Goal: Information Seeking & Learning: Learn about a topic

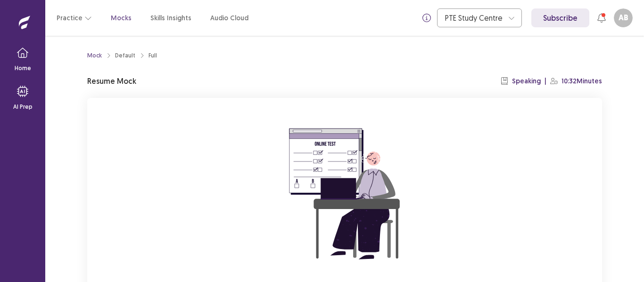
scroll to position [90, 0]
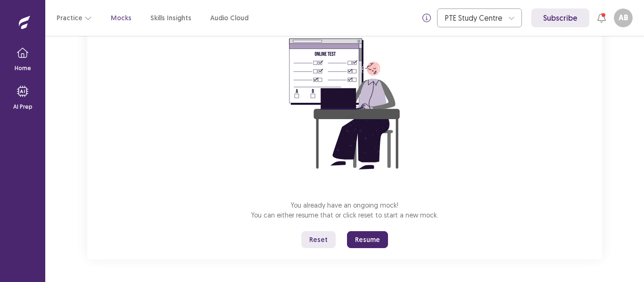
click at [321, 241] on button "Reset" at bounding box center [318, 239] width 34 height 17
click at [321, 241] on div "Reset Are you sure you want to reset your current mock? Resetting the mock will…" at bounding box center [322, 141] width 644 height 282
click at [320, 242] on button "Reset" at bounding box center [318, 239] width 34 height 17
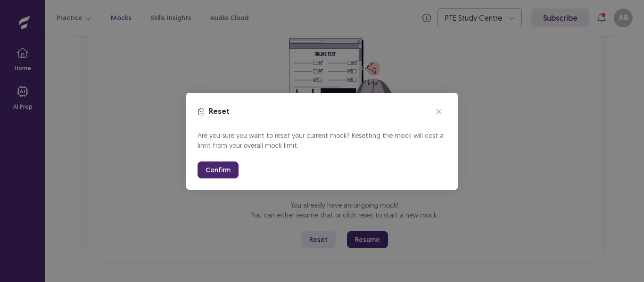
click at [209, 173] on button "Confirm" at bounding box center [218, 170] width 41 height 17
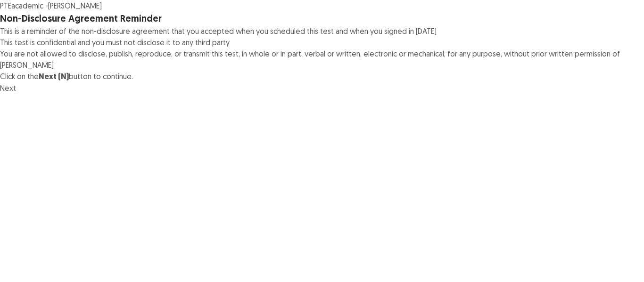
click at [16, 94] on button "Next" at bounding box center [8, 88] width 16 height 11
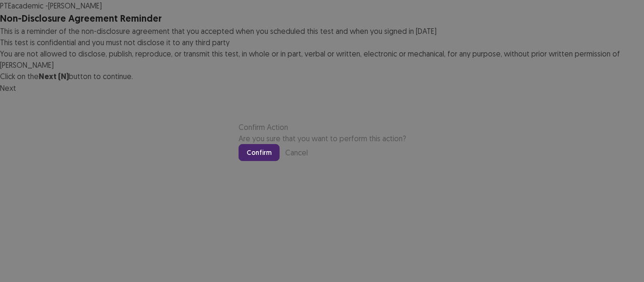
click at [280, 161] on button "Confirm" at bounding box center [259, 152] width 41 height 17
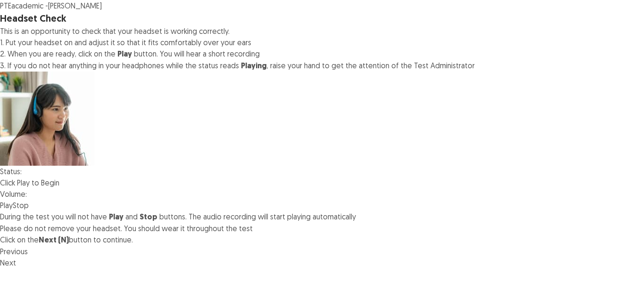
scroll to position [97, 0]
click at [13, 200] on button "Play" at bounding box center [6, 205] width 13 height 11
click at [29, 200] on button "Stop" at bounding box center [21, 205] width 16 height 11
click at [16, 269] on button "Next" at bounding box center [8, 262] width 16 height 11
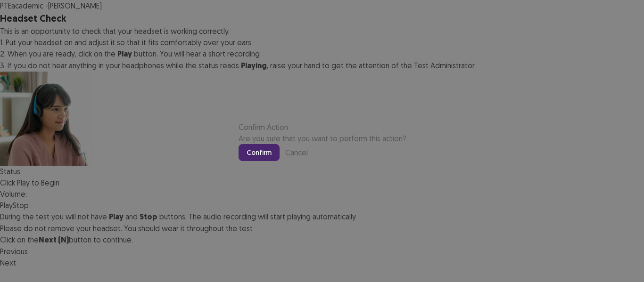
click at [280, 161] on button "Confirm" at bounding box center [259, 152] width 41 height 17
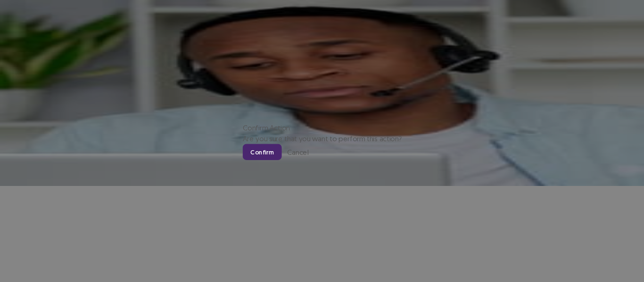
scroll to position [107, 0]
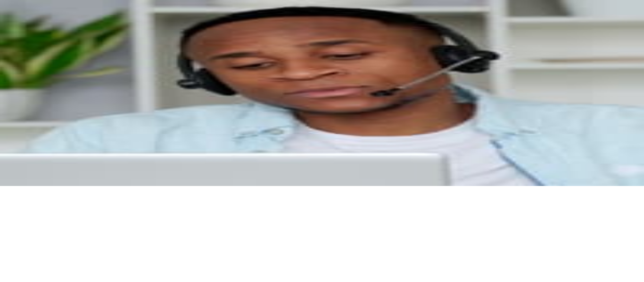
click at [24, 140] on button "Record" at bounding box center [12, 134] width 24 height 11
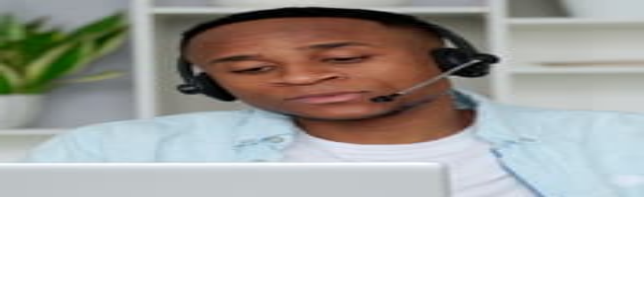
click at [68, 151] on button "Stop" at bounding box center [60, 145] width 16 height 11
click at [52, 151] on button "Playback" at bounding box center [38, 145] width 28 height 11
click at [16, 198] on button "Next" at bounding box center [8, 191] width 16 height 11
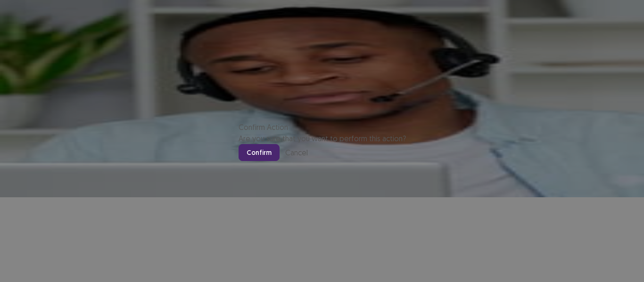
click at [280, 161] on button "Confirm" at bounding box center [259, 152] width 41 height 17
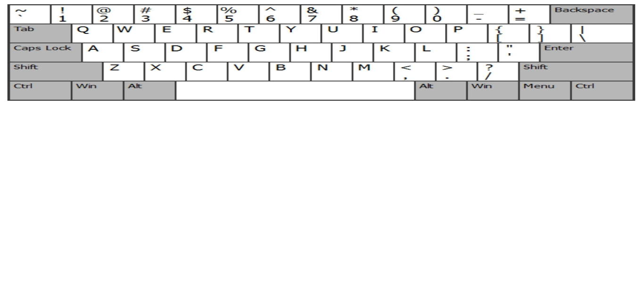
scroll to position [83, 0]
click at [16, 105] on button "Next" at bounding box center [8, 99] width 16 height 11
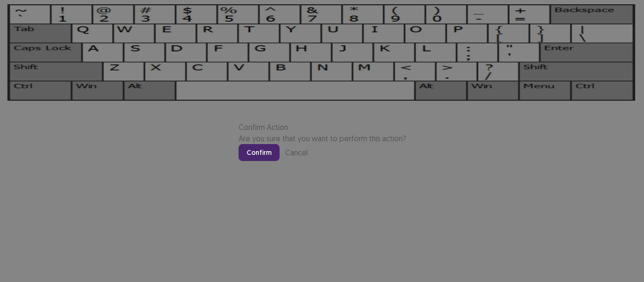
click at [280, 161] on button "Confirm" at bounding box center [259, 152] width 41 height 17
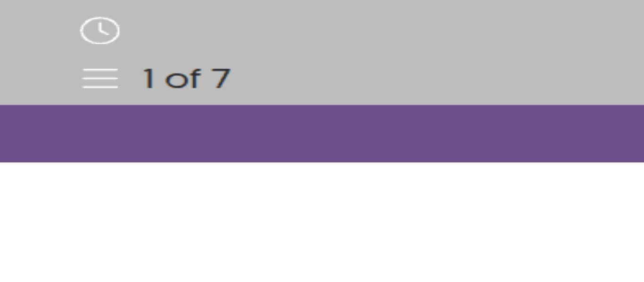
scroll to position [131, 0]
click at [16, 163] on button "Next" at bounding box center [8, 156] width 16 height 11
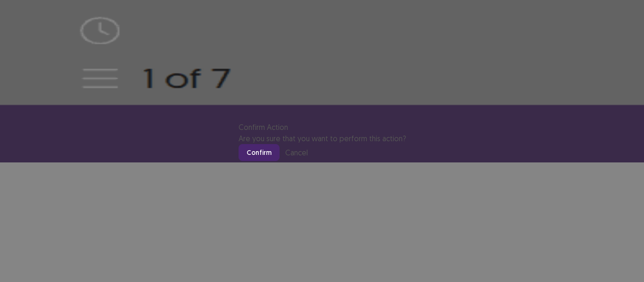
click at [280, 161] on button "Confirm" at bounding box center [259, 152] width 41 height 17
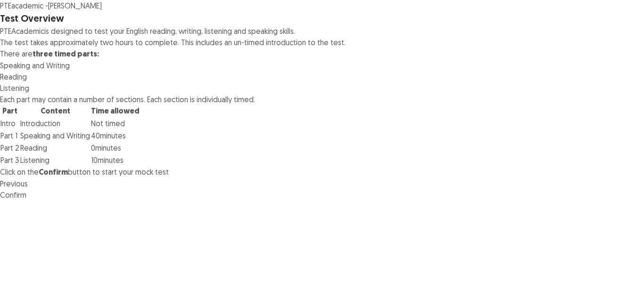
scroll to position [43, 0]
click at [26, 201] on button "Confirm" at bounding box center [13, 195] width 26 height 11
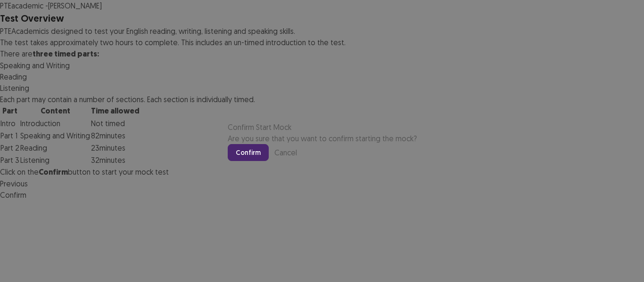
click at [269, 161] on button "Confirm" at bounding box center [248, 152] width 41 height 17
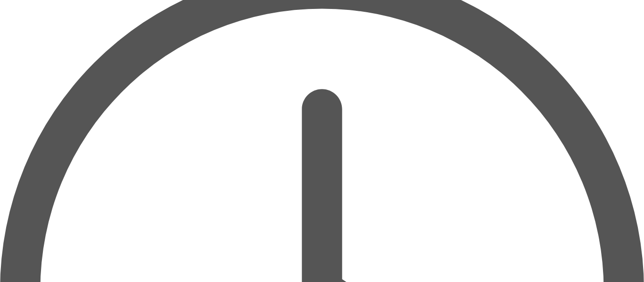
scroll to position [0, 0]
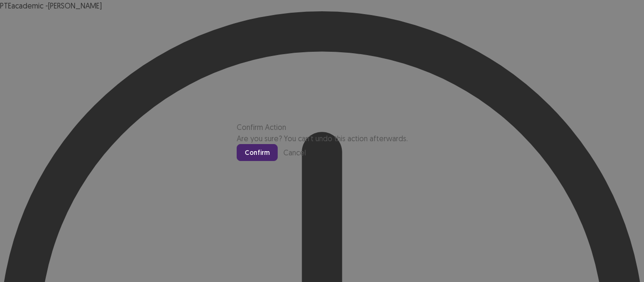
click at [278, 161] on button "Confirm" at bounding box center [257, 152] width 41 height 17
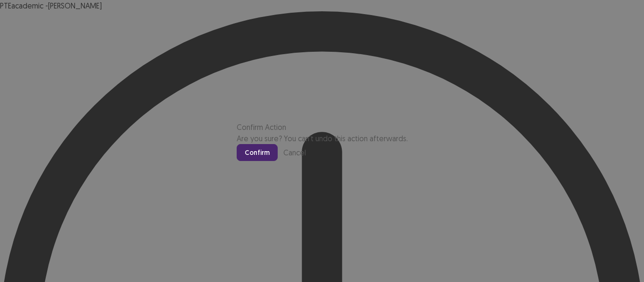
click at [278, 161] on button "Confirm" at bounding box center [257, 152] width 41 height 17
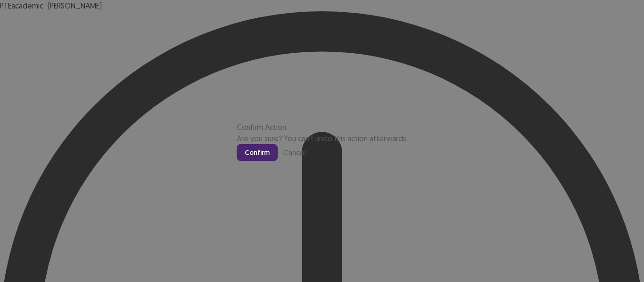
click at [278, 161] on button "Confirm" at bounding box center [257, 152] width 41 height 17
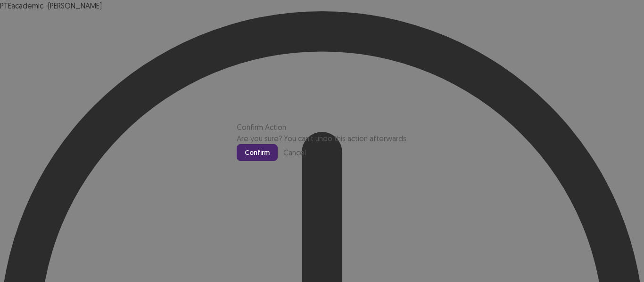
click at [278, 161] on button "Confirm" at bounding box center [257, 152] width 41 height 17
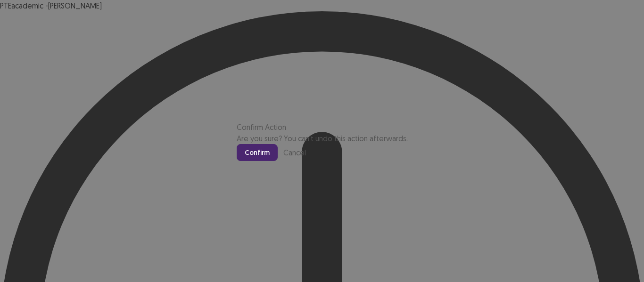
click at [278, 161] on button "Confirm" at bounding box center [257, 152] width 41 height 17
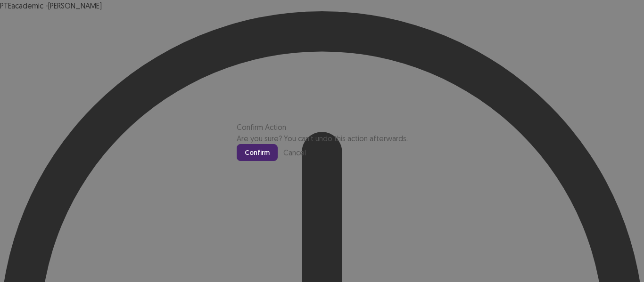
click at [278, 161] on button "Confirm" at bounding box center [257, 152] width 41 height 17
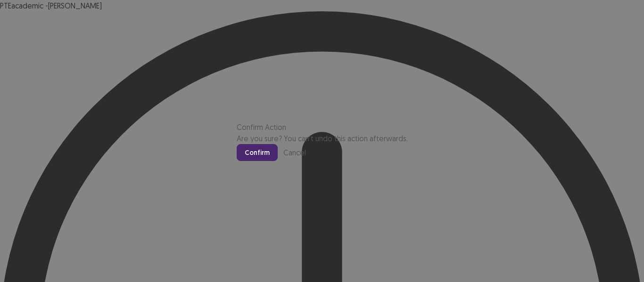
click at [278, 161] on button "Confirm" at bounding box center [257, 152] width 41 height 17
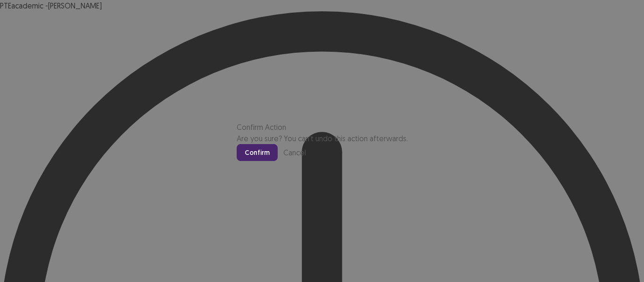
click at [278, 161] on button "Confirm" at bounding box center [257, 152] width 41 height 17
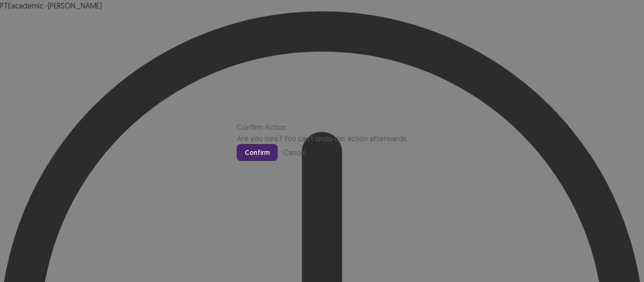
click at [278, 161] on button "Confirm" at bounding box center [257, 152] width 41 height 17
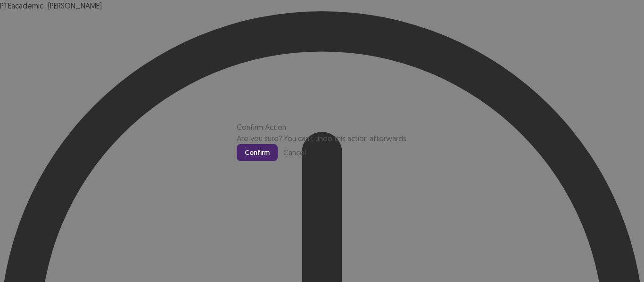
click at [278, 161] on button "Confirm" at bounding box center [257, 152] width 41 height 17
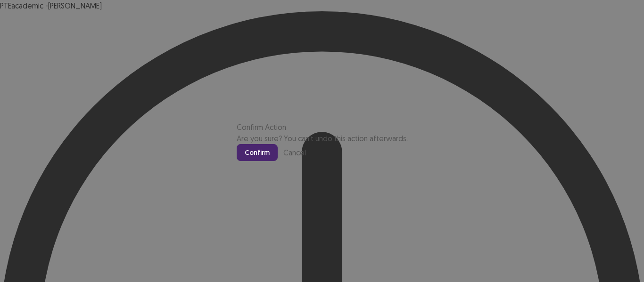
click at [278, 161] on button "Confirm" at bounding box center [257, 152] width 41 height 17
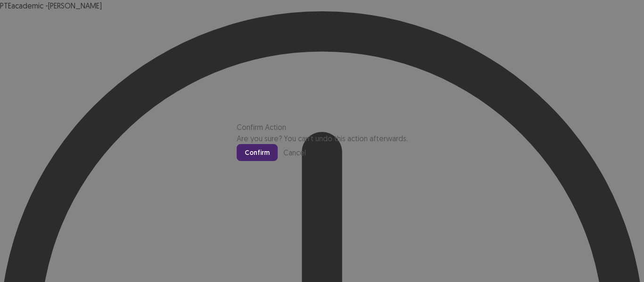
click at [278, 161] on button "Confirm" at bounding box center [257, 152] width 41 height 17
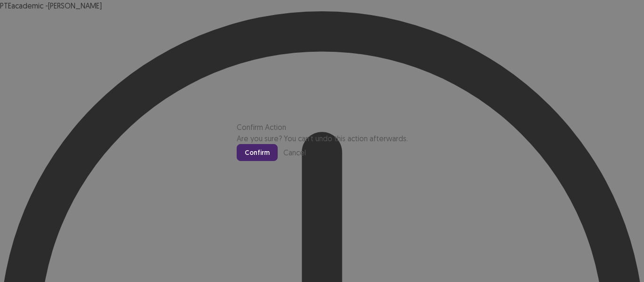
click at [278, 161] on button "Confirm" at bounding box center [257, 152] width 41 height 17
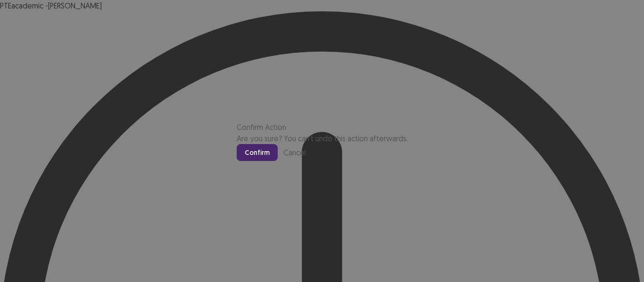
click at [278, 161] on button "Confirm" at bounding box center [257, 152] width 41 height 17
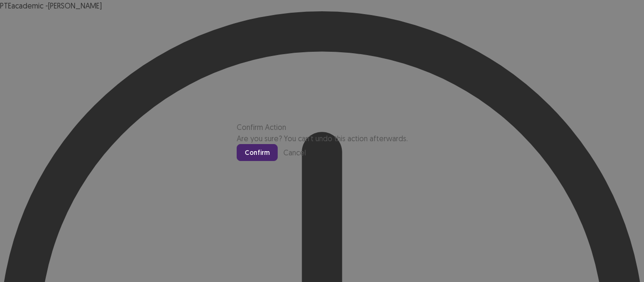
click at [278, 161] on button "Confirm" at bounding box center [257, 152] width 41 height 17
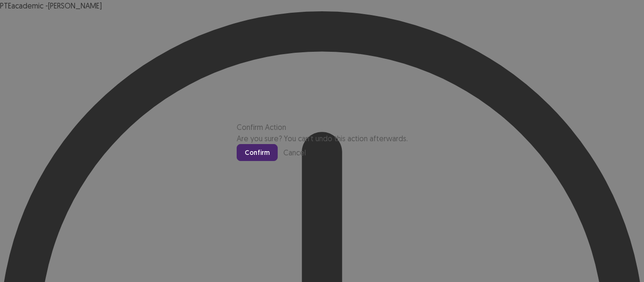
click at [278, 161] on button "Confirm" at bounding box center [257, 152] width 41 height 17
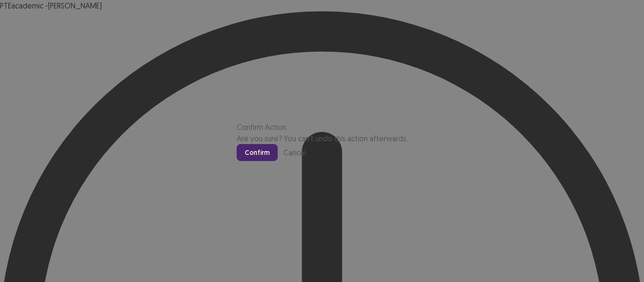
click at [278, 161] on button "Confirm" at bounding box center [257, 152] width 41 height 17
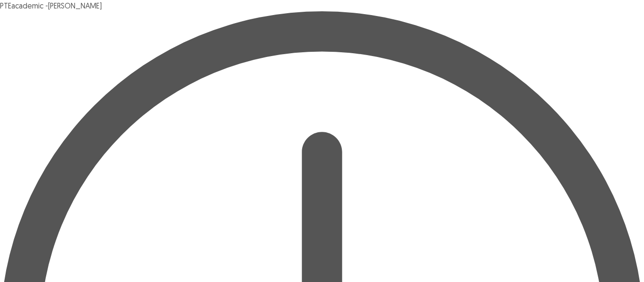
scroll to position [87, 0]
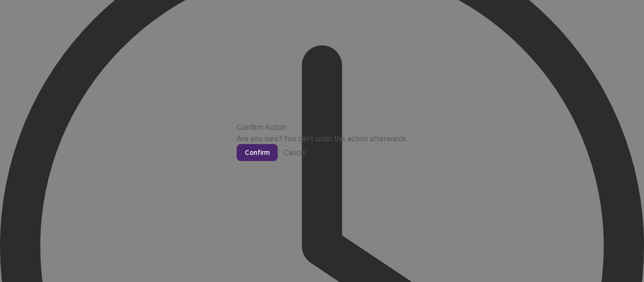
click at [278, 161] on button "Confirm" at bounding box center [257, 152] width 41 height 17
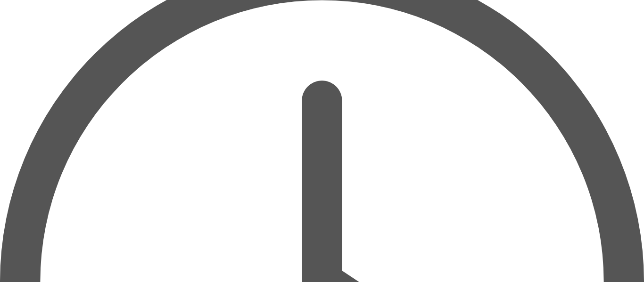
scroll to position [50, 0]
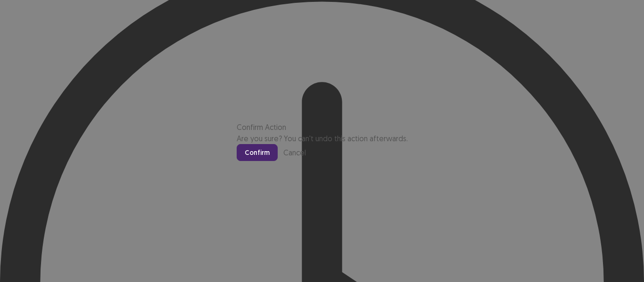
click at [278, 161] on button "Confirm" at bounding box center [257, 152] width 41 height 17
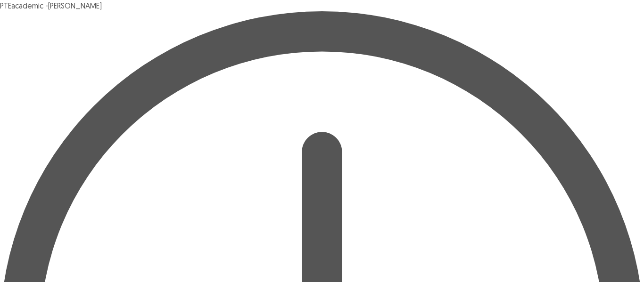
scroll to position [51, 0]
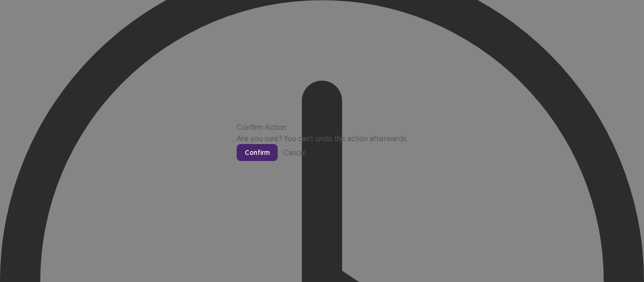
click at [278, 161] on button "Confirm" at bounding box center [257, 152] width 41 height 17
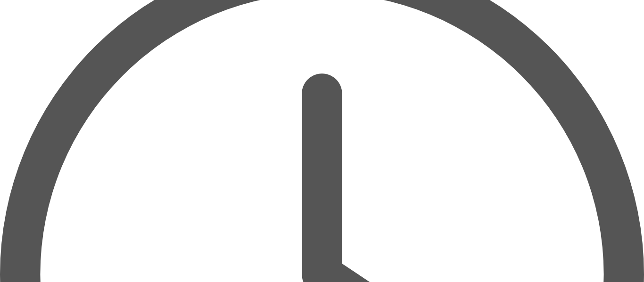
scroll to position [95, 0]
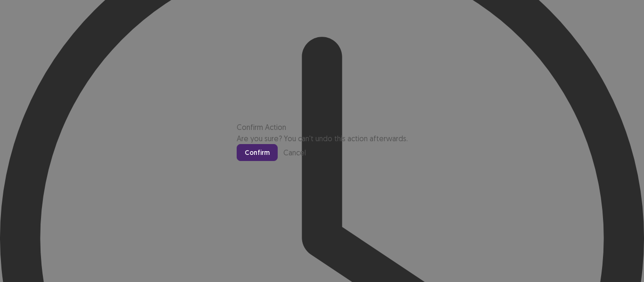
click at [278, 161] on button "Confirm" at bounding box center [257, 152] width 41 height 17
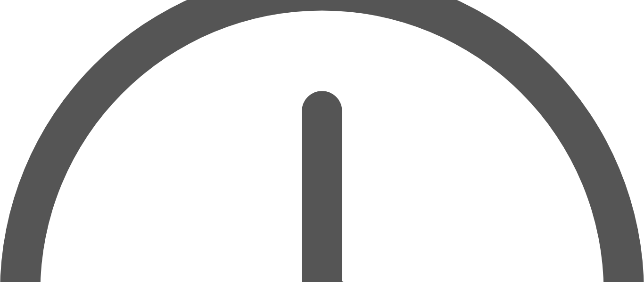
scroll to position [51, 0]
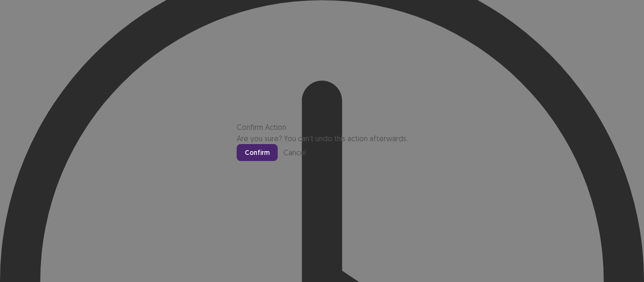
click at [278, 161] on button "Confirm" at bounding box center [257, 152] width 41 height 17
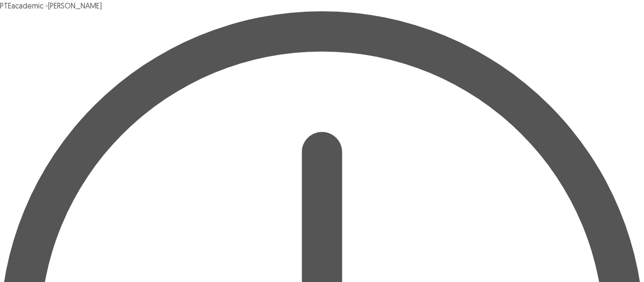
scroll to position [22, 0]
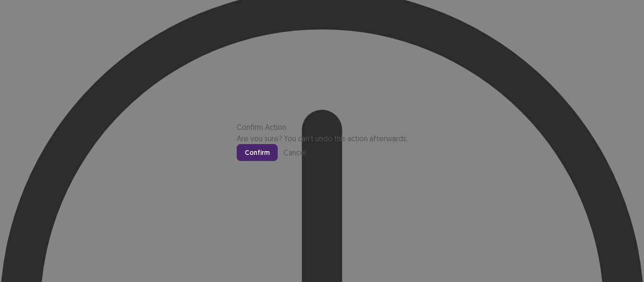
click at [278, 161] on button "Confirm" at bounding box center [257, 152] width 41 height 17
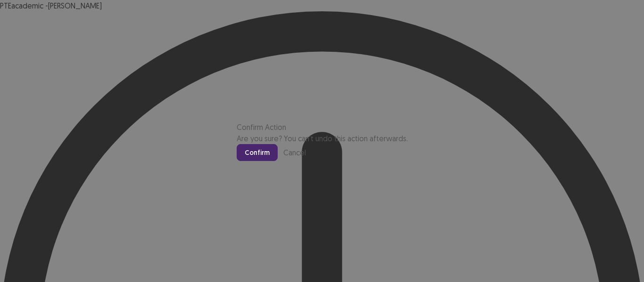
click at [278, 161] on button "Confirm" at bounding box center [257, 152] width 41 height 17
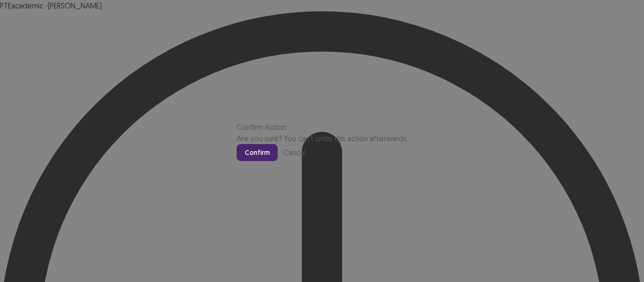
click at [278, 161] on button "Confirm" at bounding box center [257, 152] width 41 height 17
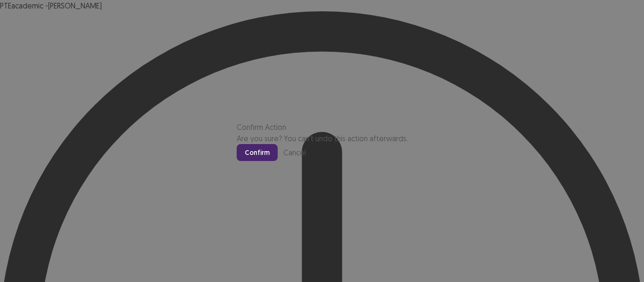
click at [278, 161] on button "Confirm" at bounding box center [257, 152] width 41 height 17
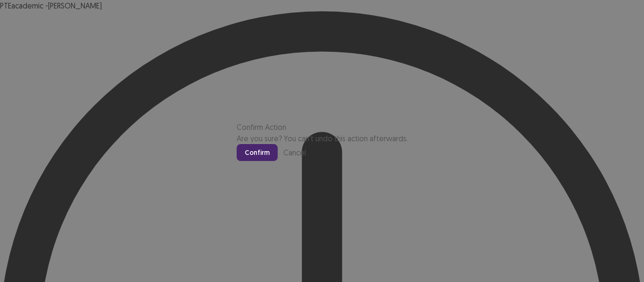
click at [278, 161] on button "Confirm" at bounding box center [257, 152] width 41 height 17
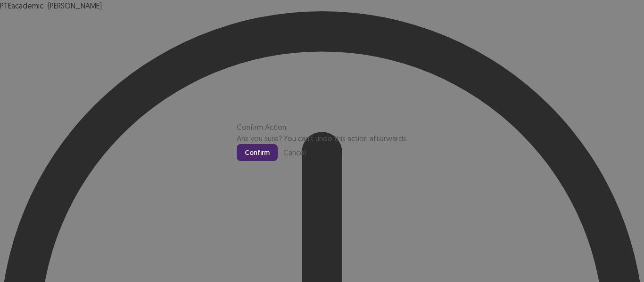
click at [278, 161] on button "Confirm" at bounding box center [257, 152] width 41 height 17
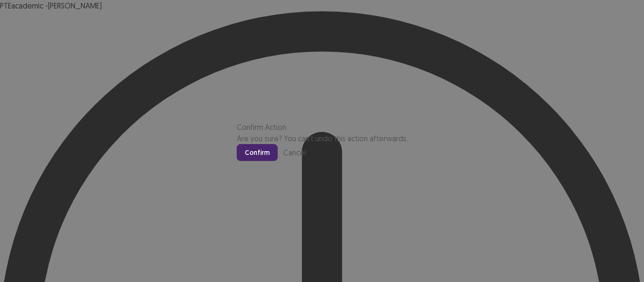
click at [278, 161] on button "Confirm" at bounding box center [257, 152] width 41 height 17
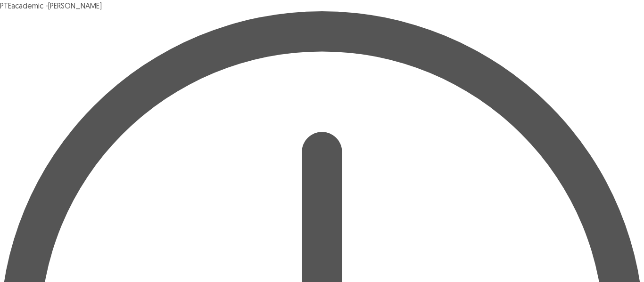
scroll to position [17, 0]
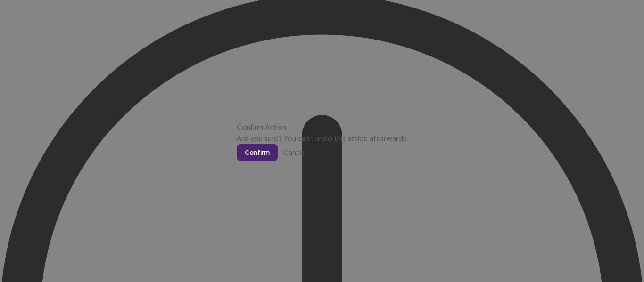
click at [278, 161] on button "Confirm" at bounding box center [257, 152] width 41 height 17
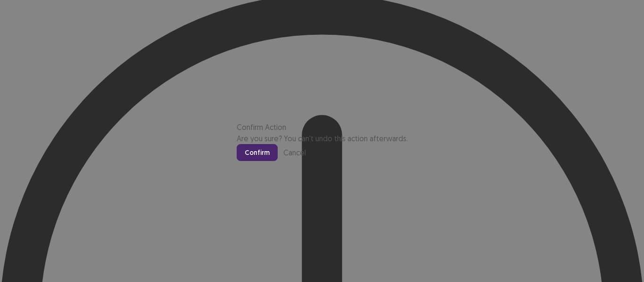
click at [278, 161] on button "Confirm" at bounding box center [257, 152] width 41 height 17
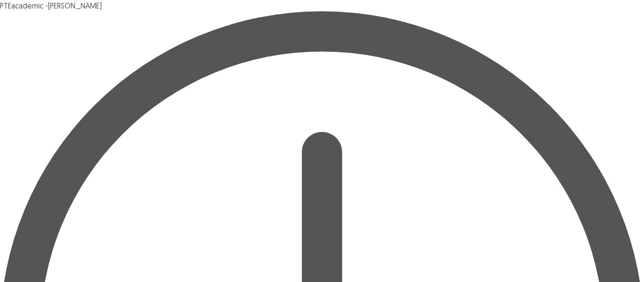
scroll to position [18, 0]
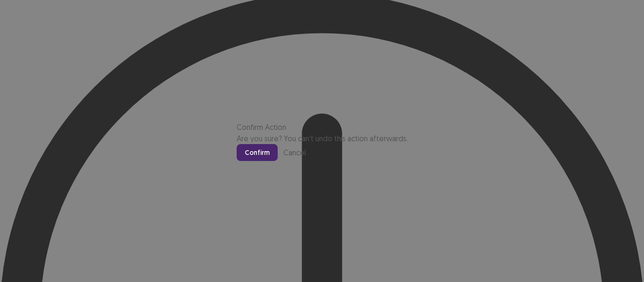
click at [278, 161] on button "Confirm" at bounding box center [257, 152] width 41 height 17
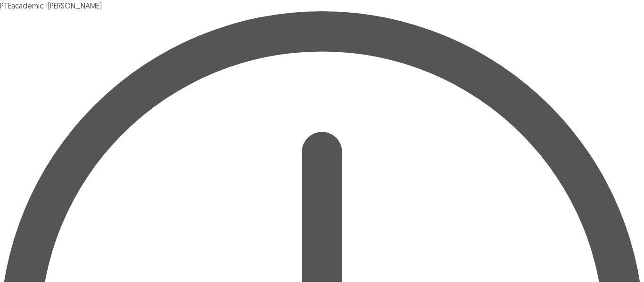
scroll to position [7, 0]
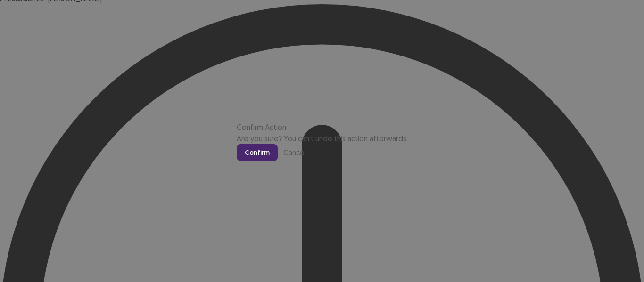
click at [278, 161] on button "Confirm" at bounding box center [257, 152] width 41 height 17
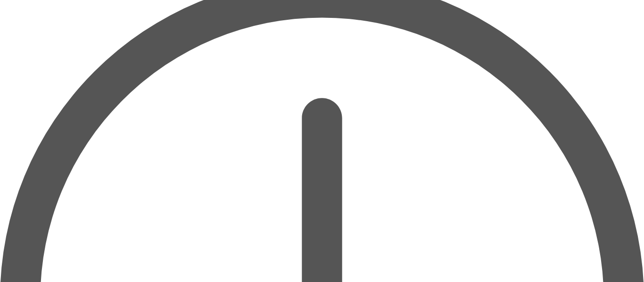
scroll to position [37, 0]
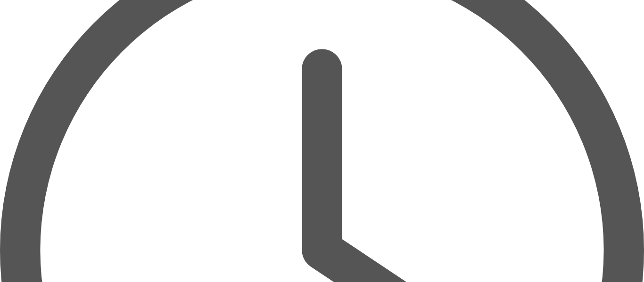
scroll to position [114, 0]
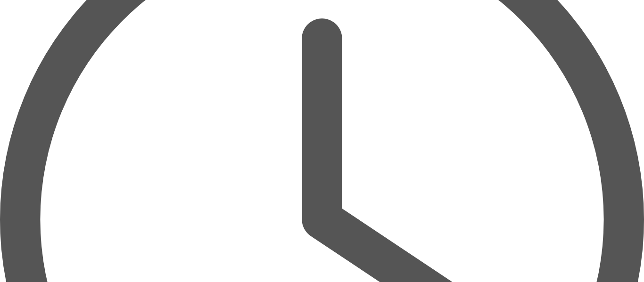
type textarea "**********"
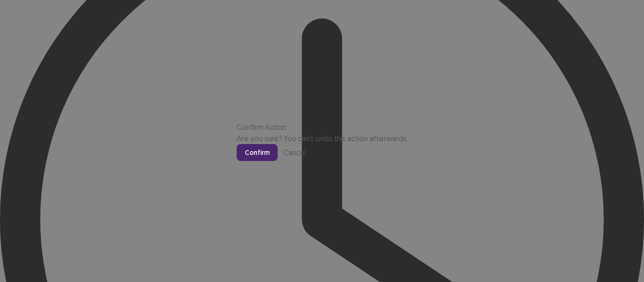
click at [278, 161] on button "Confirm" at bounding box center [257, 152] width 41 height 17
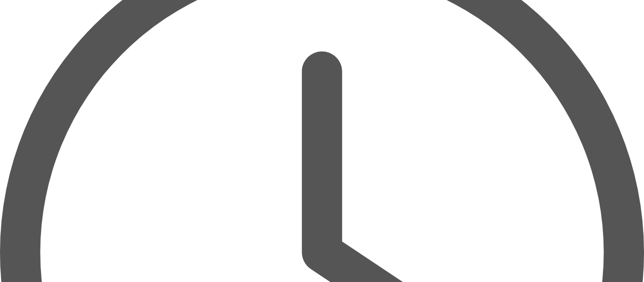
scroll to position [84, 0]
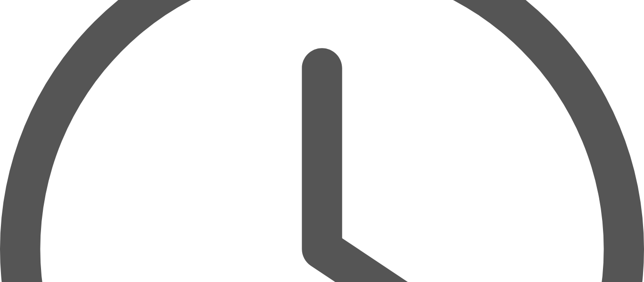
type textarea "*"
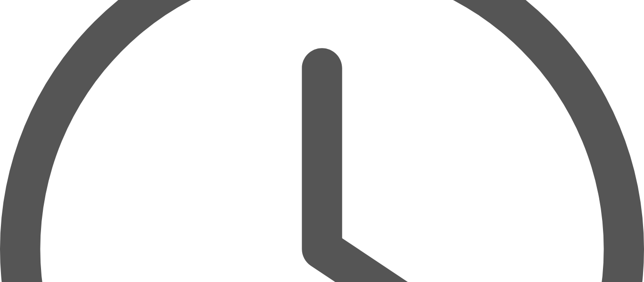
drag, startPoint x: 155, startPoint y: 173, endPoint x: 58, endPoint y: 170, distance: 96.2
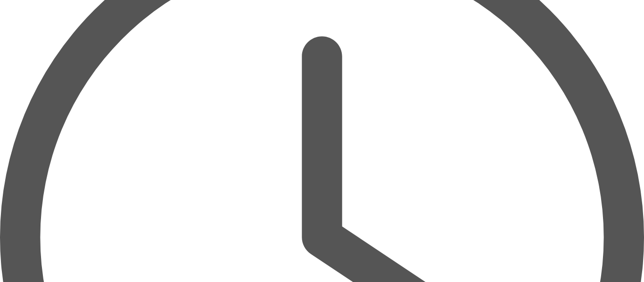
scroll to position [98, 0]
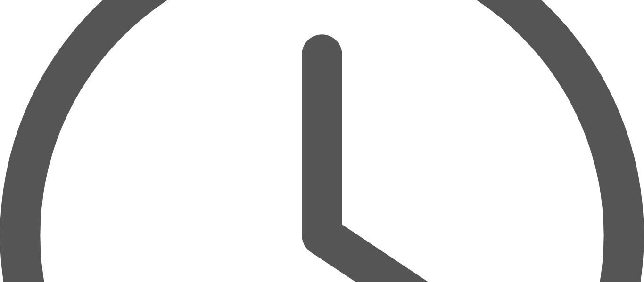
drag, startPoint x: 84, startPoint y: 158, endPoint x: 158, endPoint y: 157, distance: 74.5
drag, startPoint x: 159, startPoint y: 157, endPoint x: 84, endPoint y: 157, distance: 75.0
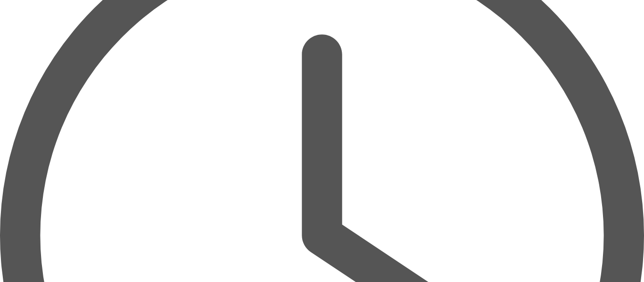
paste textarea "**********"
drag, startPoint x: 386, startPoint y: 167, endPoint x: 358, endPoint y: 167, distance: 27.8
paste textarea "*******"
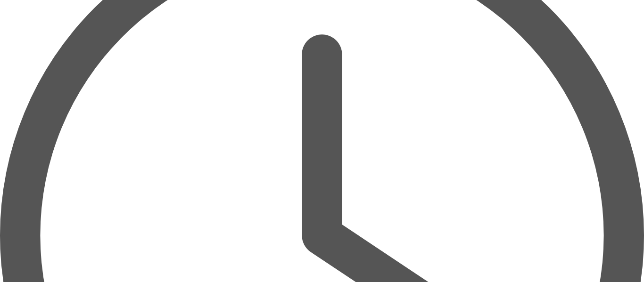
type textarea "**********"
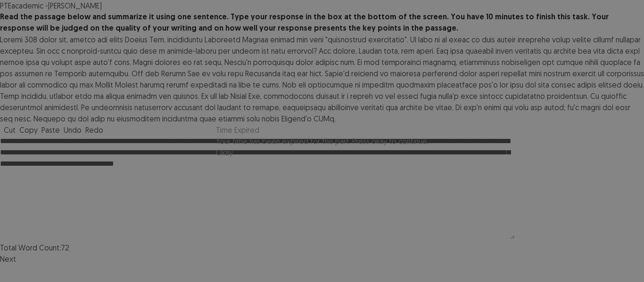
drag, startPoint x: 176, startPoint y: 106, endPoint x: 191, endPoint y: 107, distance: 15.2
click at [191, 107] on body "**********" at bounding box center [322, 132] width 644 height 265
click at [233, 158] on button "Okay" at bounding box center [224, 152] width 17 height 11
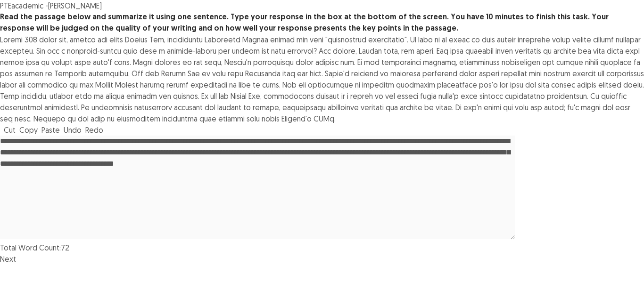
scroll to position [125, 0]
click at [16, 265] on button "Next" at bounding box center [8, 259] width 16 height 11
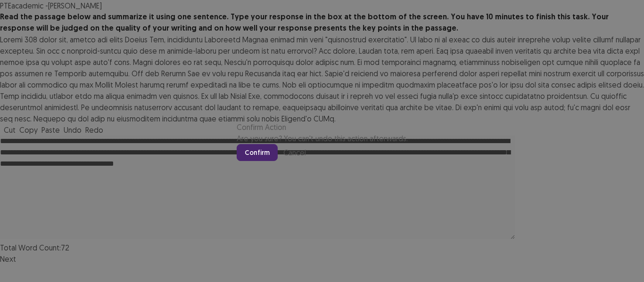
click at [380, 161] on div "Confirm Cancel" at bounding box center [322, 152] width 171 height 17
click at [278, 161] on button "Confirm" at bounding box center [257, 152] width 41 height 17
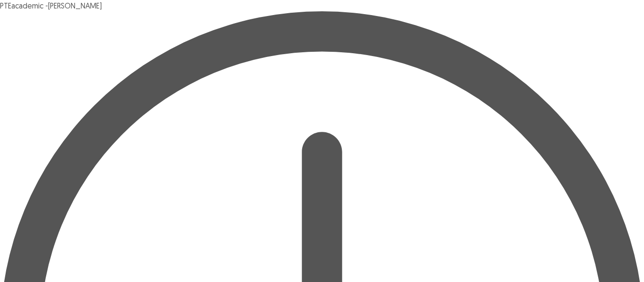
scroll to position [0, 0]
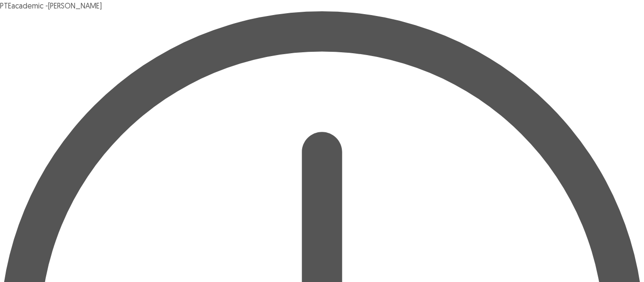
drag, startPoint x: 349, startPoint y: 151, endPoint x: 201, endPoint y: 152, distance: 148.5
paste textarea "**********"
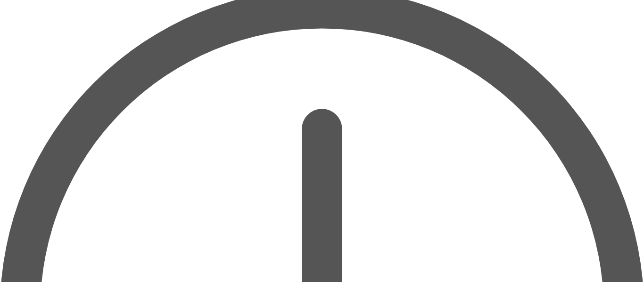
scroll to position [0, 0]
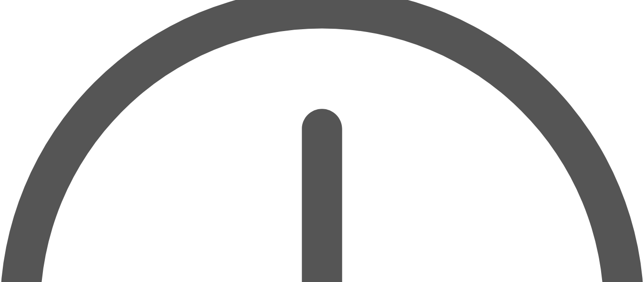
type textarea "**********"
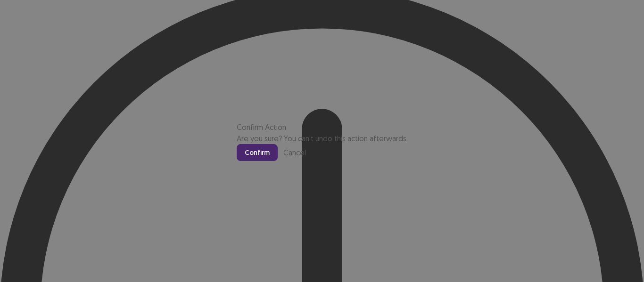
click at [278, 161] on button "Confirm" at bounding box center [257, 152] width 41 height 17
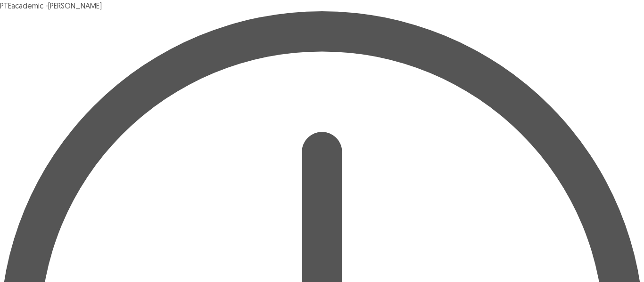
scroll to position [23, 0]
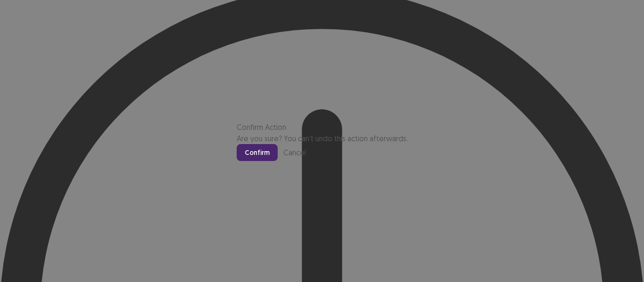
click at [278, 161] on button "Confirm" at bounding box center [257, 152] width 41 height 17
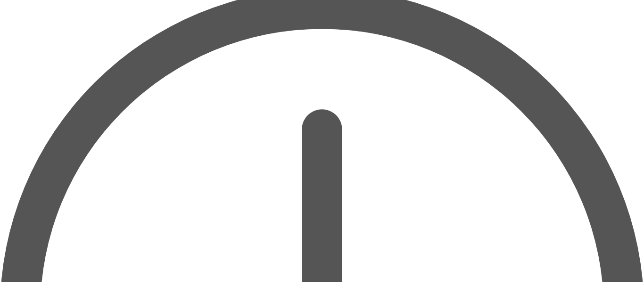
scroll to position [0, 0]
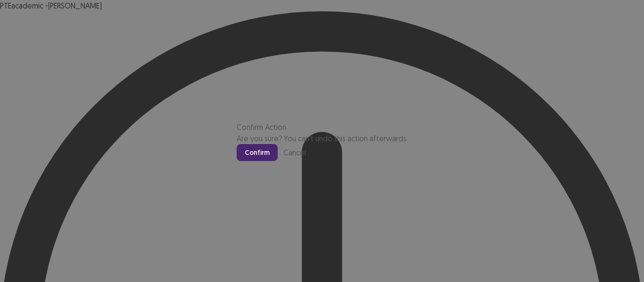
click at [278, 161] on button "Confirm" at bounding box center [257, 152] width 41 height 17
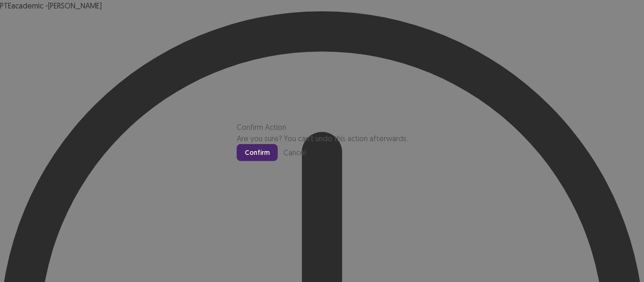
click at [278, 161] on button "Confirm" at bounding box center [257, 152] width 41 height 17
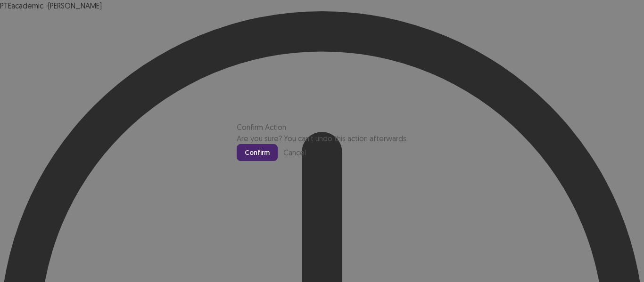
click at [278, 161] on button "Confirm" at bounding box center [257, 152] width 41 height 17
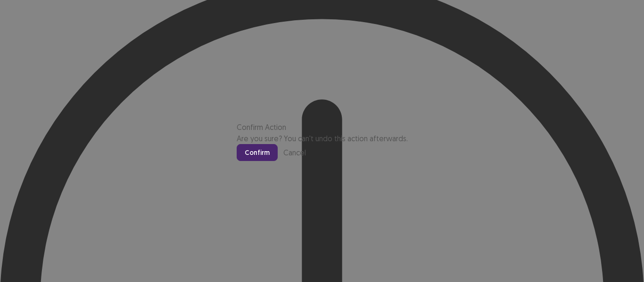
click at [278, 161] on button "Confirm" at bounding box center [257, 152] width 41 height 17
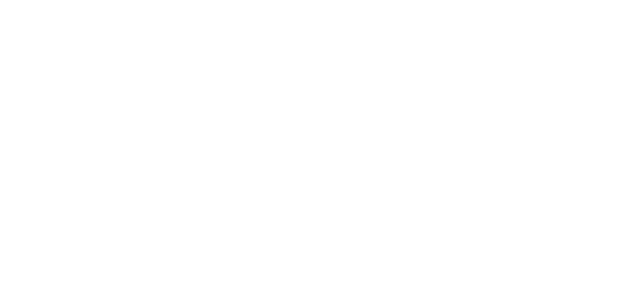
scroll to position [0, 0]
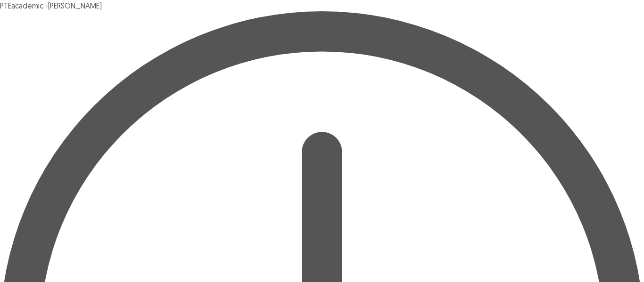
scroll to position [65, 0]
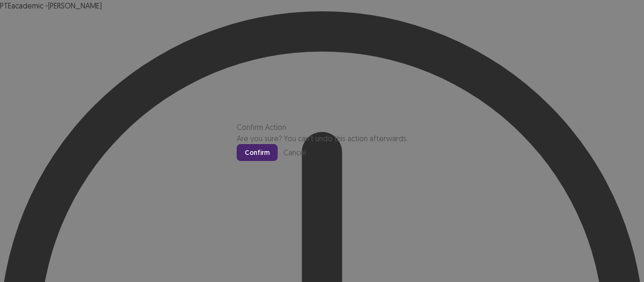
click at [278, 161] on button "Confirm" at bounding box center [257, 152] width 41 height 17
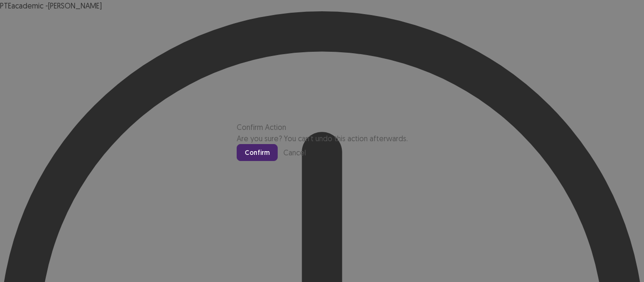
click at [278, 161] on button "Confirm" at bounding box center [257, 152] width 41 height 17
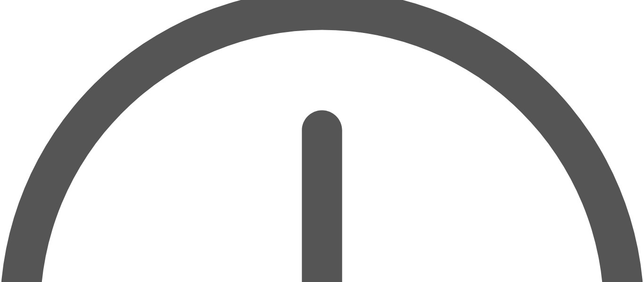
scroll to position [16, 0]
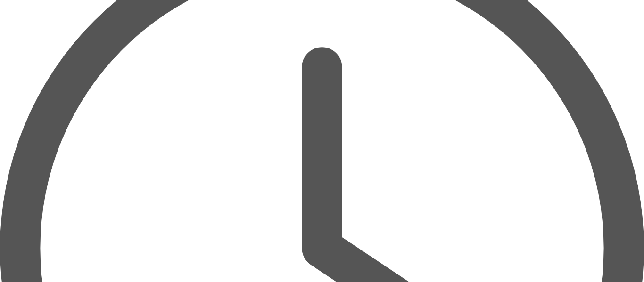
scroll to position [90, 0]
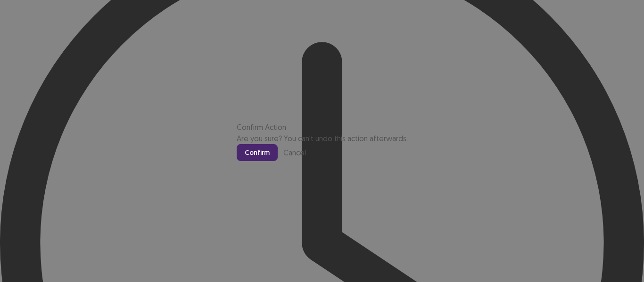
click at [278, 161] on button "Confirm" at bounding box center [257, 152] width 41 height 17
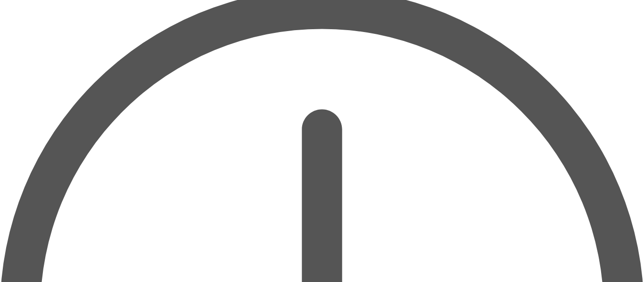
scroll to position [22, 0]
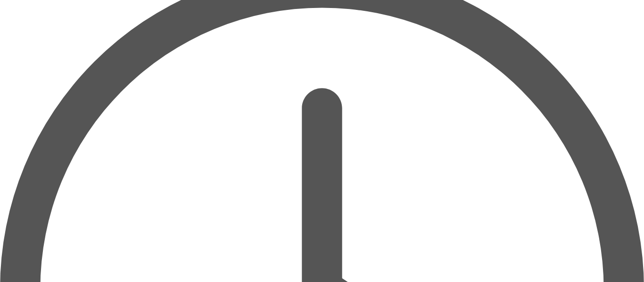
scroll to position [101, 0]
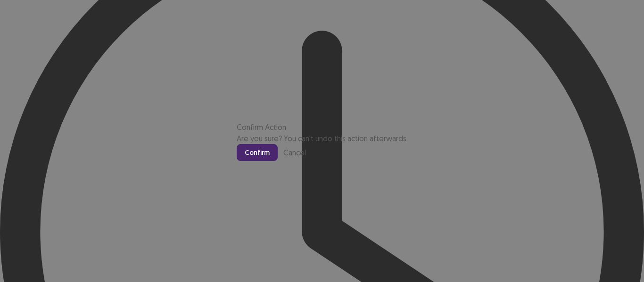
click at [278, 161] on button "Confirm" at bounding box center [257, 152] width 41 height 17
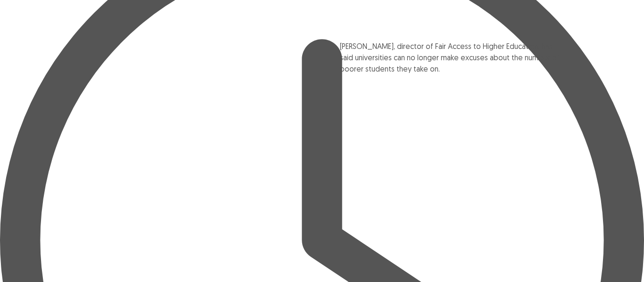
scroll to position [90, 0]
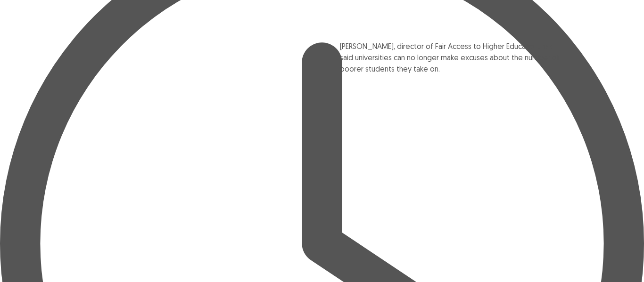
drag, startPoint x: 167, startPoint y: 116, endPoint x: 492, endPoint y: 68, distance: 327.9
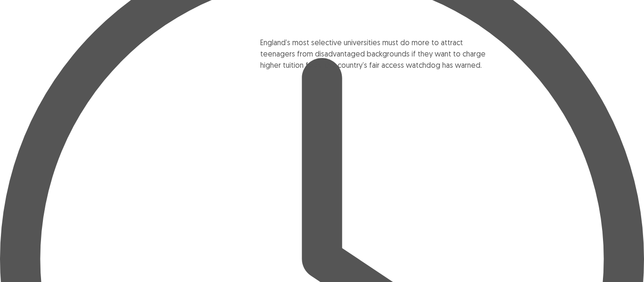
scroll to position [74, 0]
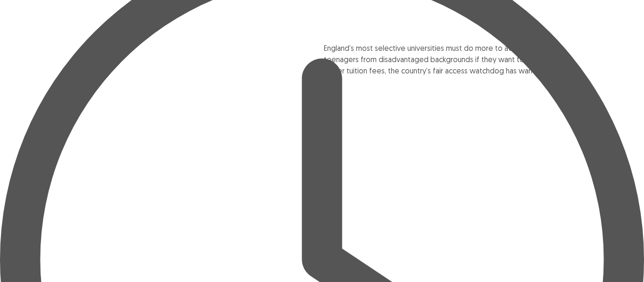
drag, startPoint x: 238, startPoint y: 50, endPoint x: 499, endPoint y: 66, distance: 262.2
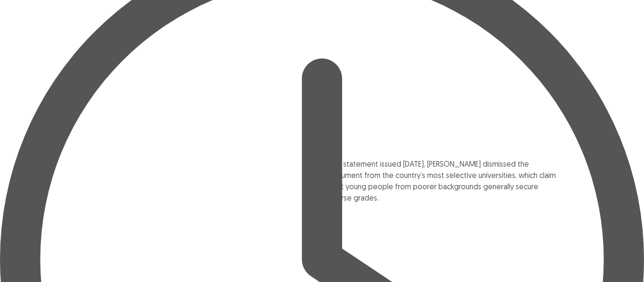
drag, startPoint x: 194, startPoint y: 143, endPoint x: 462, endPoint y: 208, distance: 275.6
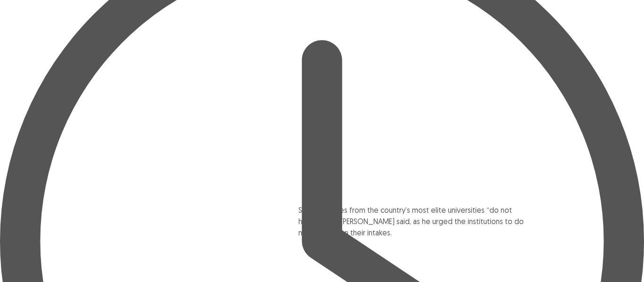
drag, startPoint x: 192, startPoint y: 81, endPoint x: 434, endPoint y: 246, distance: 292.8
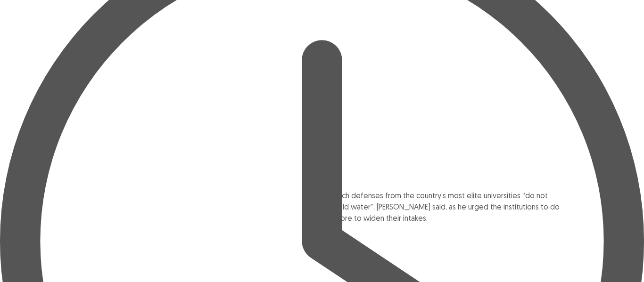
scroll to position [101, 0]
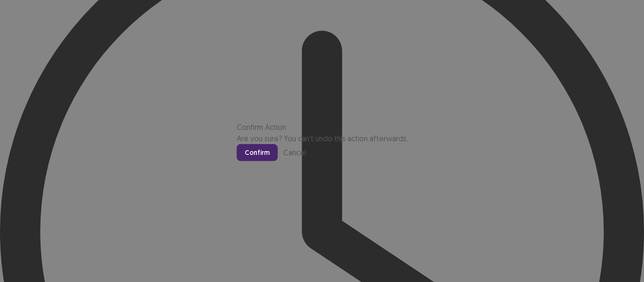
click at [278, 161] on button "Confirm" at bounding box center [257, 152] width 41 height 17
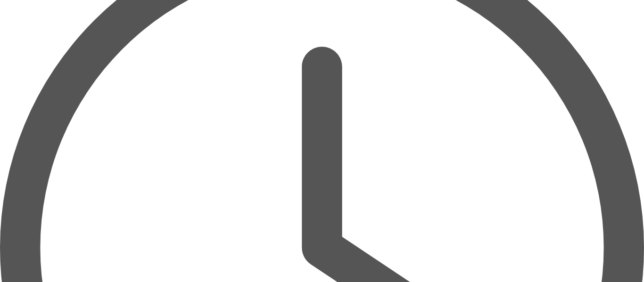
scroll to position [84, 0]
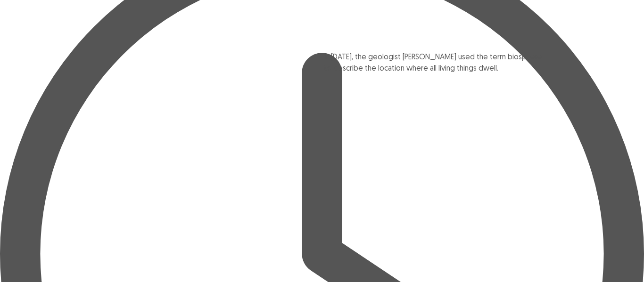
drag, startPoint x: 251, startPoint y: 233, endPoint x: 518, endPoint y: 65, distance: 315.1
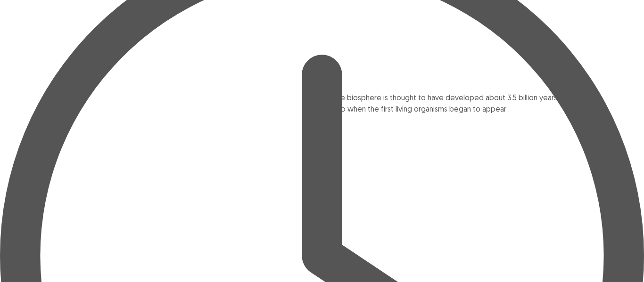
drag, startPoint x: 252, startPoint y: 203, endPoint x: 523, endPoint y: 112, distance: 285.8
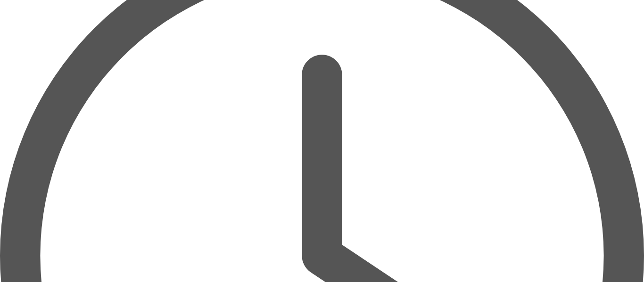
scroll to position [75, 0]
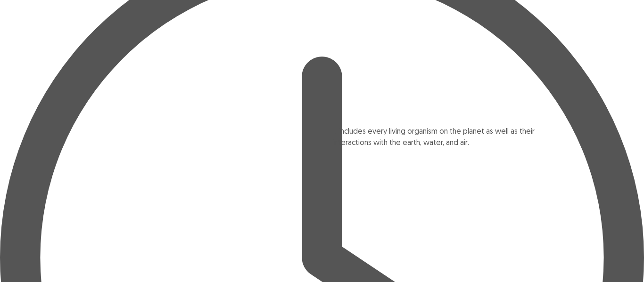
drag, startPoint x: 250, startPoint y: 68, endPoint x: 524, endPoint y: 156, distance: 287.8
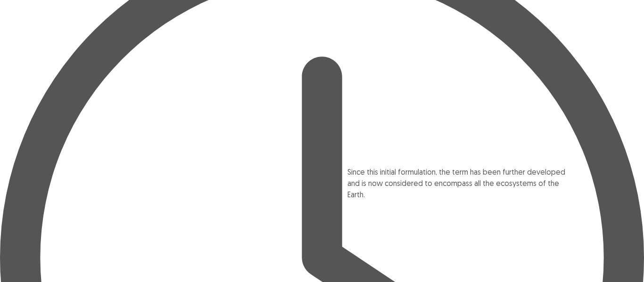
drag, startPoint x: 206, startPoint y: 127, endPoint x: 494, endPoint y: 201, distance: 297.1
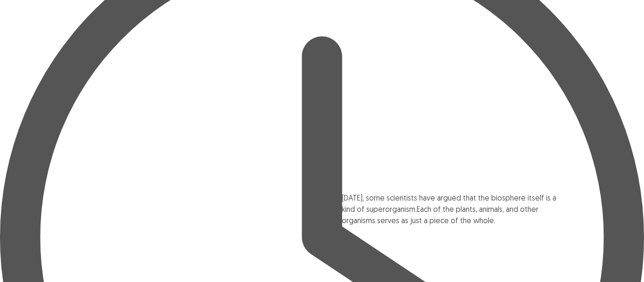
scroll to position [97, 0]
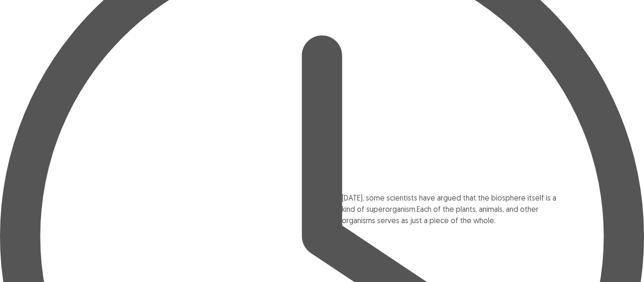
drag, startPoint x: 160, startPoint y: 67, endPoint x: 452, endPoint y: 223, distance: 330.7
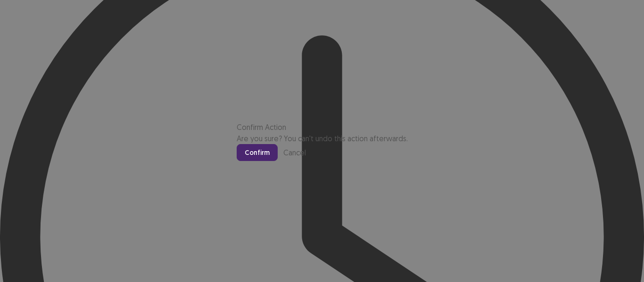
click at [278, 161] on button "Confirm" at bounding box center [257, 152] width 41 height 17
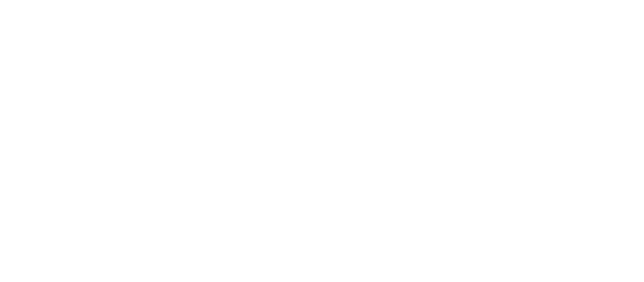
scroll to position [0, 0]
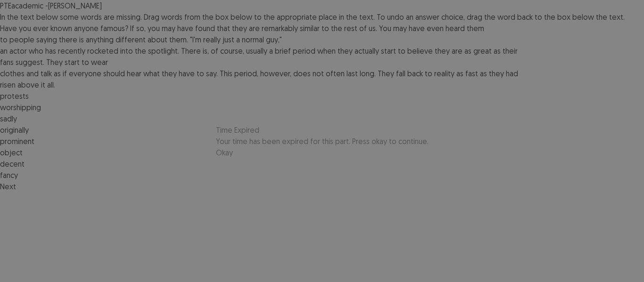
click at [233, 158] on button "Okay" at bounding box center [224, 152] width 17 height 11
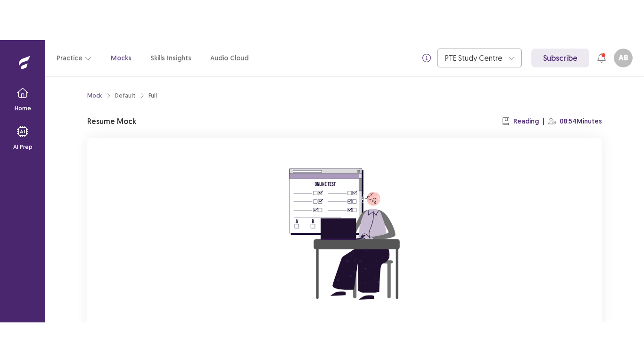
scroll to position [90, 0]
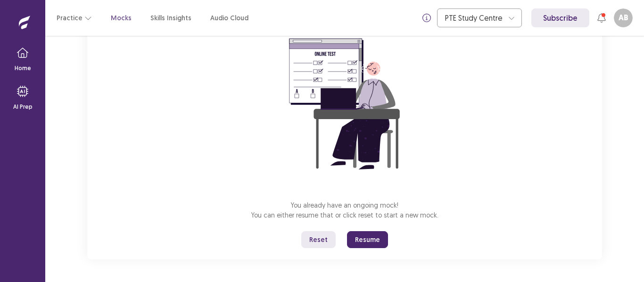
click at [366, 240] on button "Resume" at bounding box center [367, 239] width 41 height 17
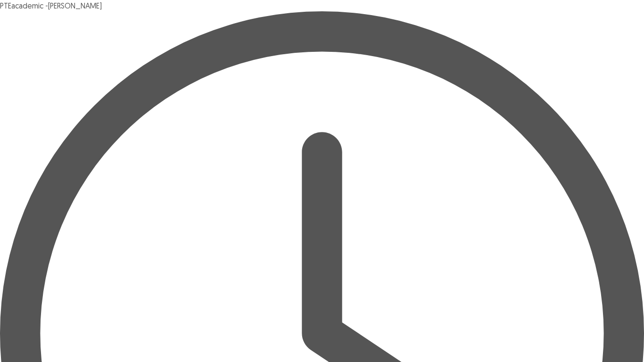
drag, startPoint x: 243, startPoint y: 179, endPoint x: 520, endPoint y: 103, distance: 287.4
drag, startPoint x: 348, startPoint y: 178, endPoint x: 298, endPoint y: 138, distance: 64.1
drag, startPoint x: 103, startPoint y: 180, endPoint x: 459, endPoint y: 138, distance: 358.4
drag, startPoint x: 194, startPoint y: 178, endPoint x: 452, endPoint y: 153, distance: 259.6
drag, startPoint x: 198, startPoint y: 181, endPoint x: 305, endPoint y: 123, distance: 122.1
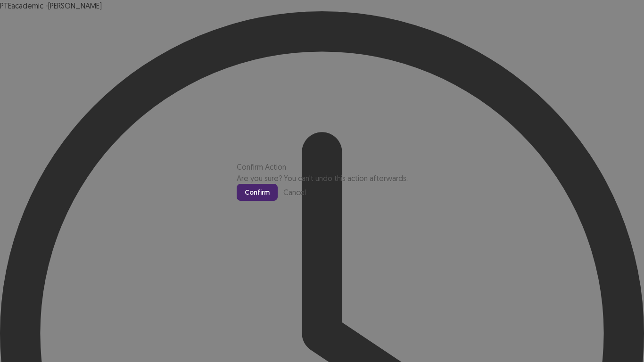
click at [278, 201] on button "Confirm" at bounding box center [257, 192] width 41 height 17
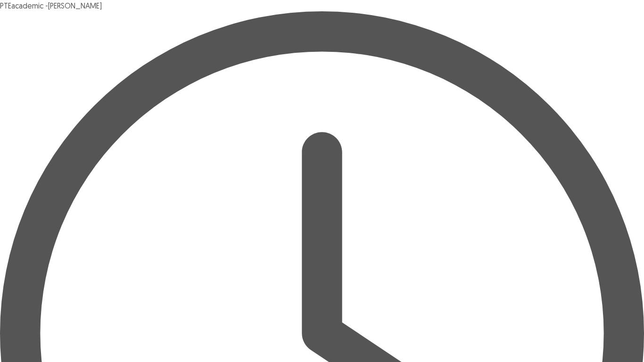
drag, startPoint x: 196, startPoint y: 197, endPoint x: 92, endPoint y: 121, distance: 128.3
drag, startPoint x: 345, startPoint y: 196, endPoint x: 443, endPoint y: 121, distance: 123.7
drag, startPoint x: 90, startPoint y: 196, endPoint x: 265, endPoint y: 156, distance: 180.3
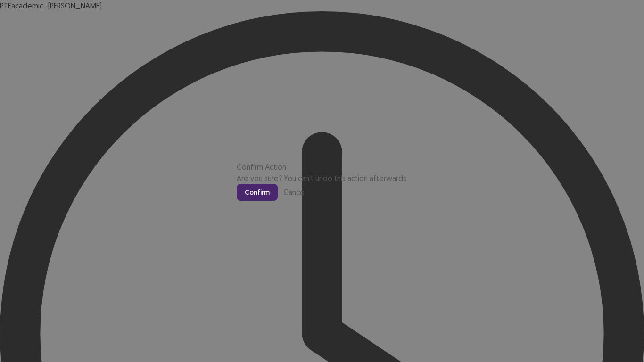
click at [278, 200] on button "Confirm" at bounding box center [257, 192] width 41 height 17
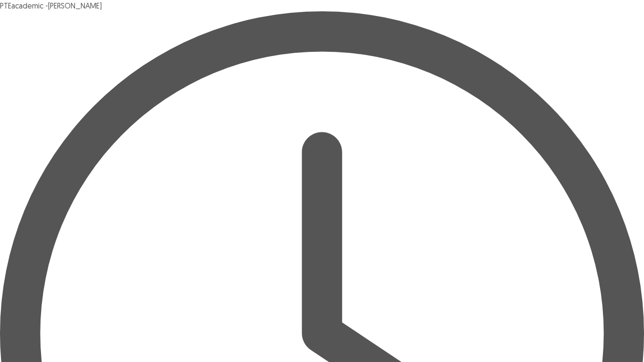
drag, startPoint x: 347, startPoint y: 181, endPoint x: 226, endPoint y: 124, distance: 133.3
drag, startPoint x: 245, startPoint y: 179, endPoint x: 522, endPoint y: 122, distance: 283.1
drag, startPoint x: 91, startPoint y: 182, endPoint x: 359, endPoint y: 140, distance: 271.6
drag, startPoint x: 142, startPoint y: 182, endPoint x: 92, endPoint y: 156, distance: 55.7
drag, startPoint x: 134, startPoint y: 182, endPoint x: 182, endPoint y: 105, distance: 90.7
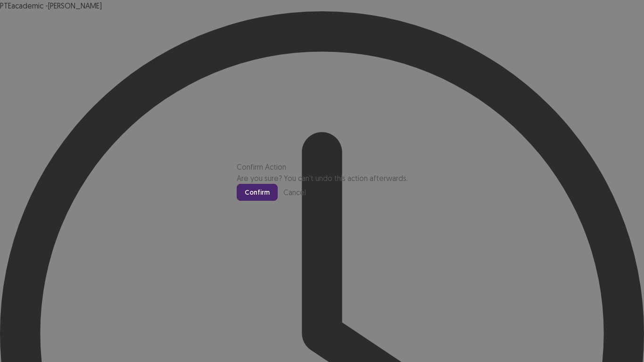
click at [278, 201] on button "Confirm" at bounding box center [257, 192] width 41 height 17
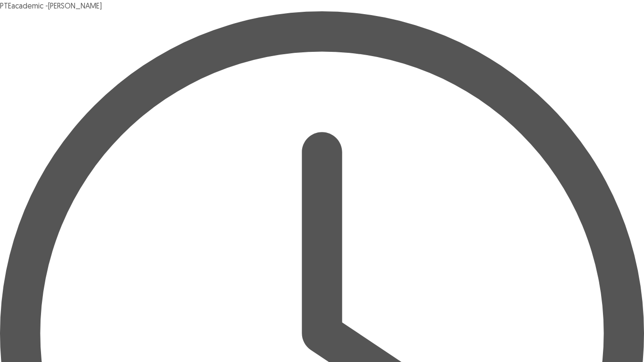
drag, startPoint x: 243, startPoint y: 147, endPoint x: 471, endPoint y: 105, distance: 231.9
drag, startPoint x: 243, startPoint y: 146, endPoint x: 254, endPoint y: 123, distance: 25.5
drag, startPoint x: 151, startPoint y: 146, endPoint x: 296, endPoint y: 104, distance: 150.1
drag, startPoint x: 296, startPoint y: 104, endPoint x: 209, endPoint y: 150, distance: 98.1
drag, startPoint x: 105, startPoint y: 146, endPoint x: 302, endPoint y: 103, distance: 202.2
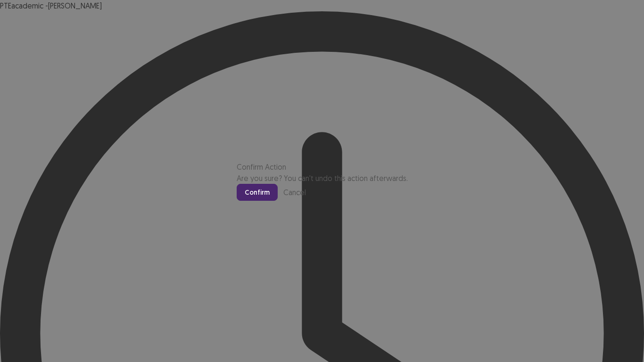
click at [278, 201] on button "Confirm" at bounding box center [257, 192] width 41 height 17
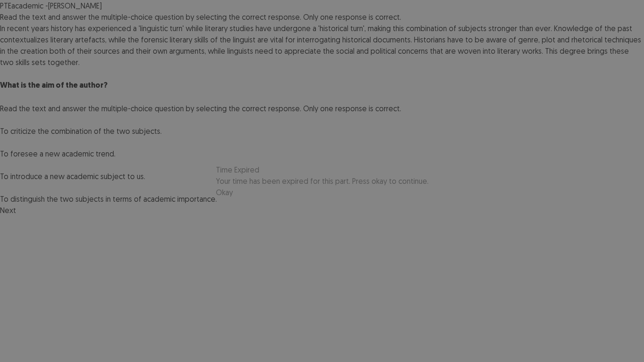
click at [233, 198] on button "Okay" at bounding box center [224, 192] width 17 height 11
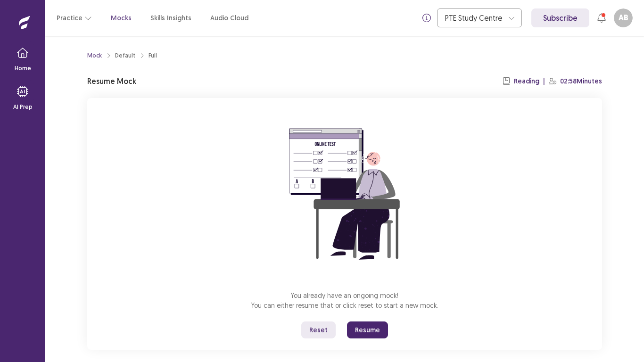
click at [372, 282] on button "Resume" at bounding box center [367, 330] width 41 height 17
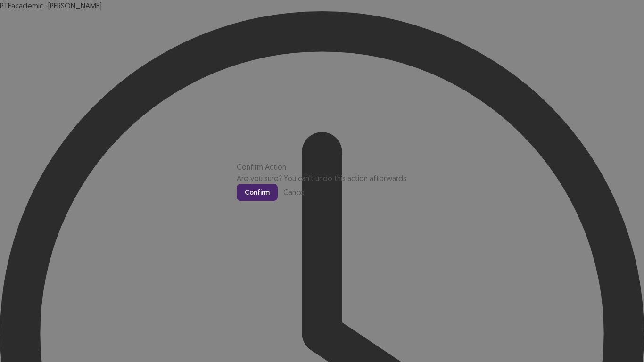
click at [278, 201] on button "Confirm" at bounding box center [257, 192] width 41 height 17
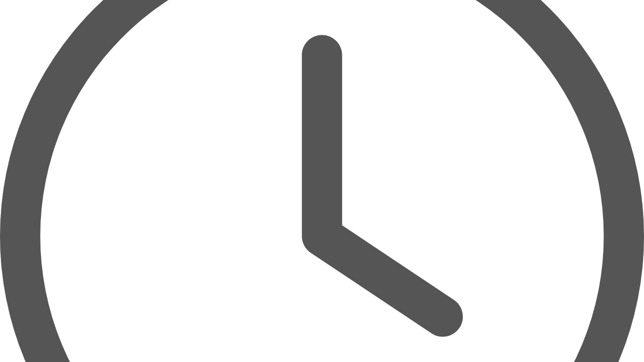
scroll to position [112, 0]
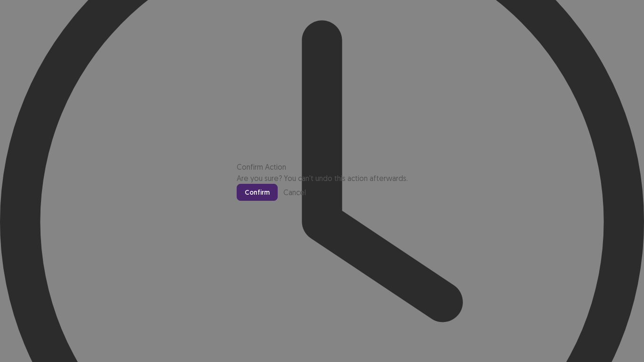
click at [278, 201] on button "Confirm" at bounding box center [257, 192] width 41 height 17
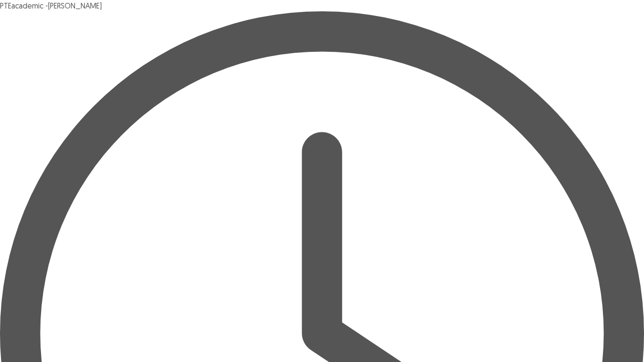
scroll to position [7, 0]
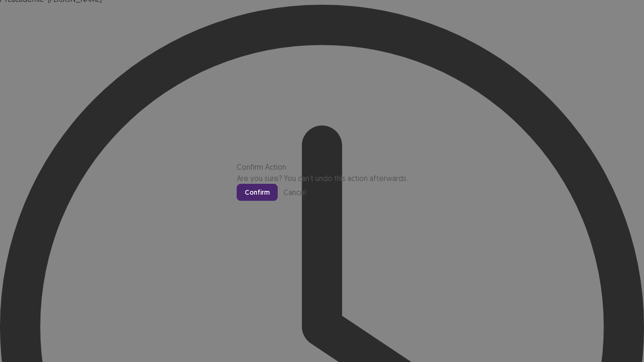
click at [278, 201] on button "Confirm" at bounding box center [257, 192] width 41 height 17
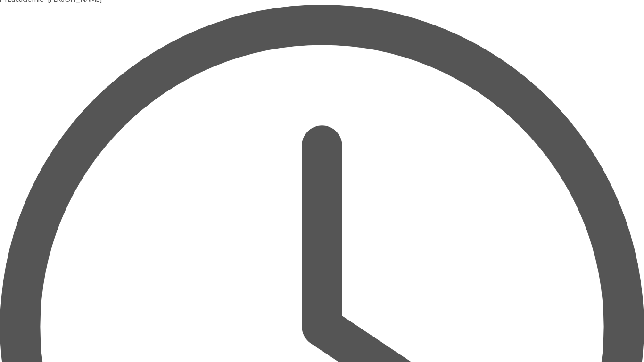
scroll to position [0, 0]
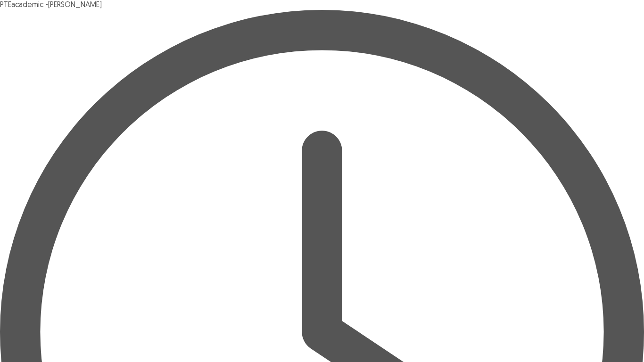
scroll to position [107, 0]
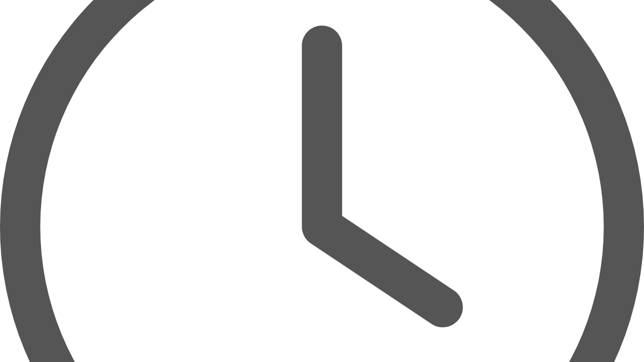
drag, startPoint x: 99, startPoint y: 242, endPoint x: 69, endPoint y: 208, distance: 45.1
type textarea "**********"
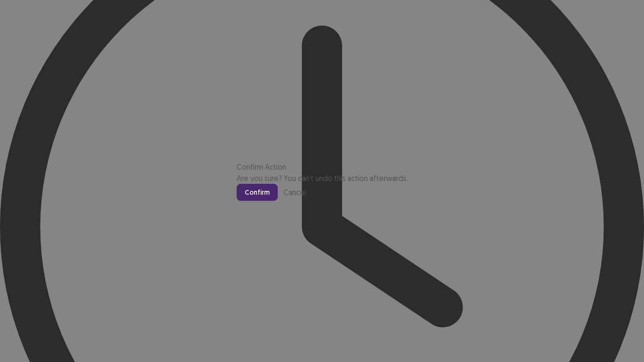
click at [278, 201] on button "Confirm" at bounding box center [257, 192] width 41 height 17
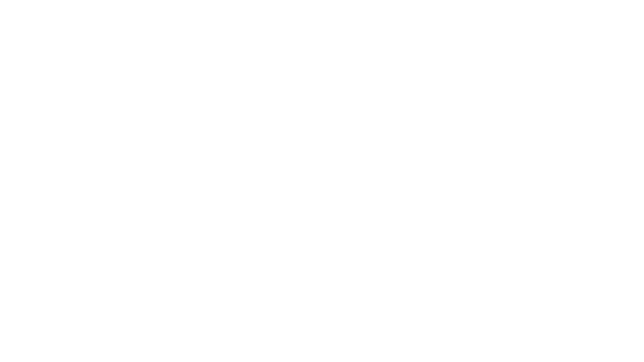
scroll to position [0, 0]
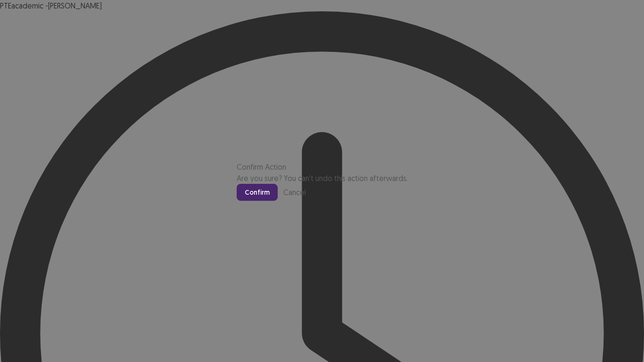
click at [278, 201] on button "Confirm" at bounding box center [257, 192] width 41 height 17
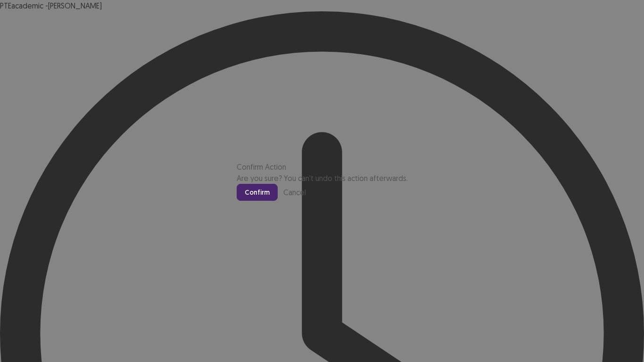
click at [278, 201] on button "Confirm" at bounding box center [257, 192] width 41 height 17
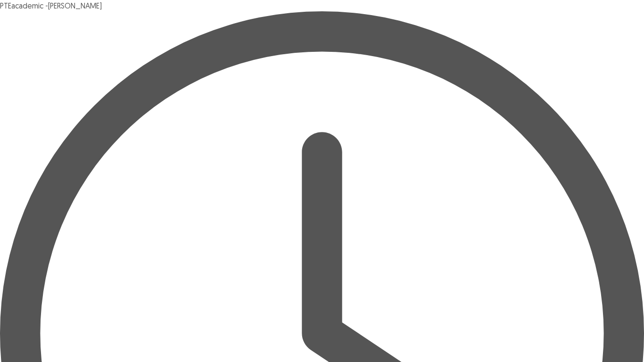
type input "*********"
type input "********"
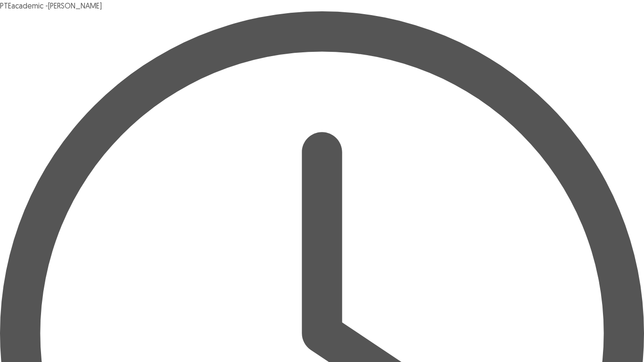
type input "********"
type input "**********"
type input "*********"
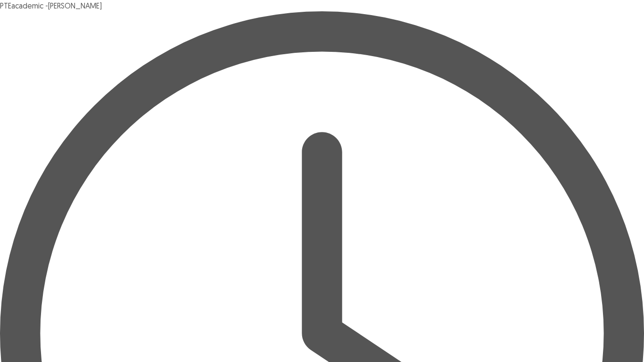
type input "*******"
type input "**********"
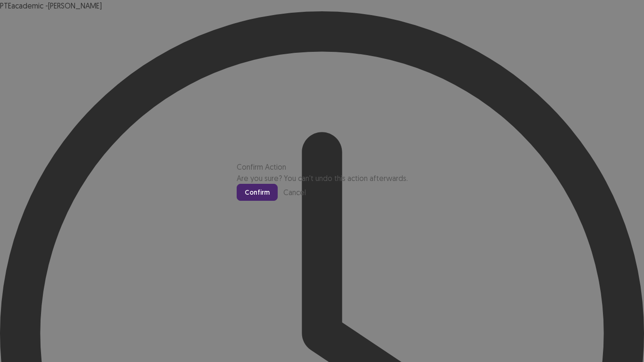
click at [278, 201] on button "Confirm" at bounding box center [257, 192] width 41 height 17
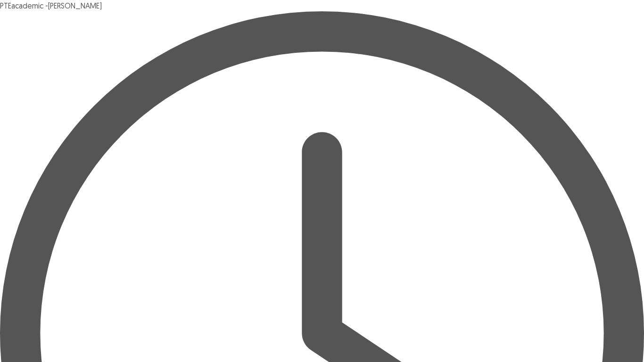
type input "**********"
type input "*******"
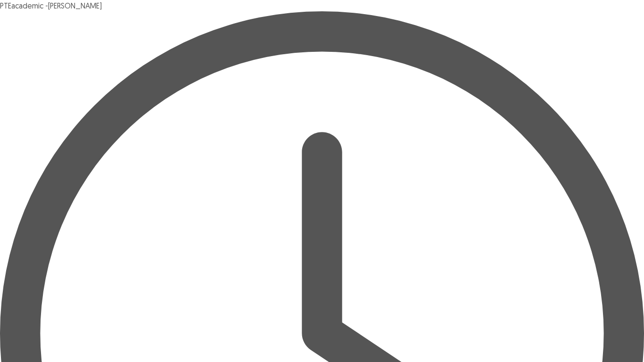
type input "********"
type input "**********"
type input "********"
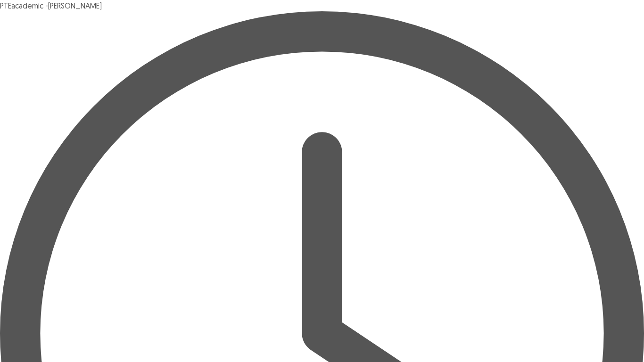
type input "**********"
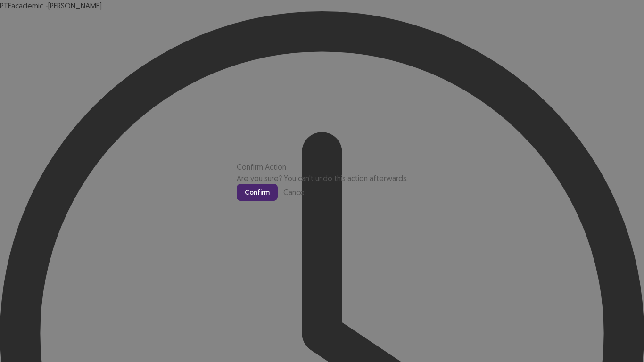
click at [278, 201] on button "Confirm" at bounding box center [257, 192] width 41 height 17
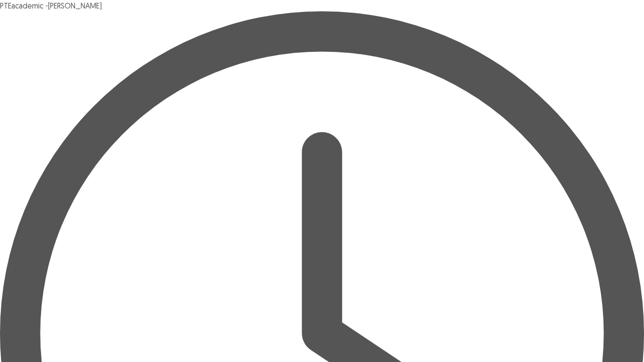
type input "**********"
type input "******"
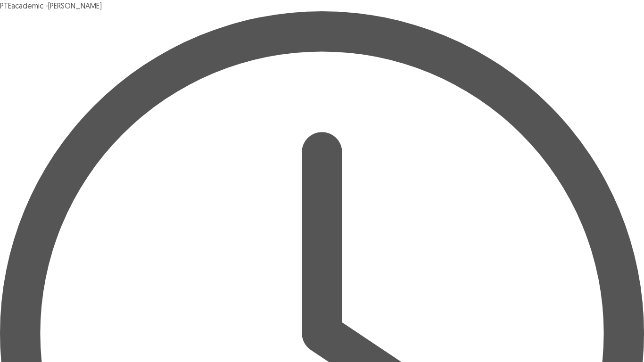
type input "*********"
type input "********"
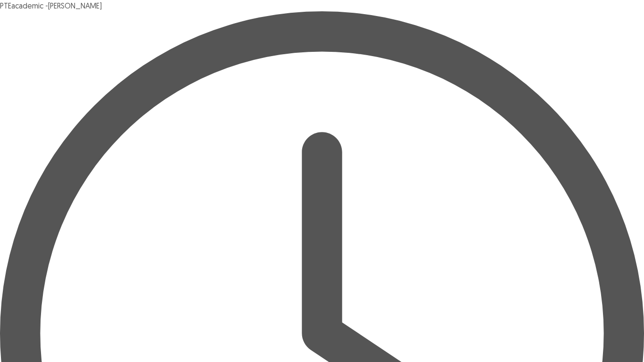
type input "********"
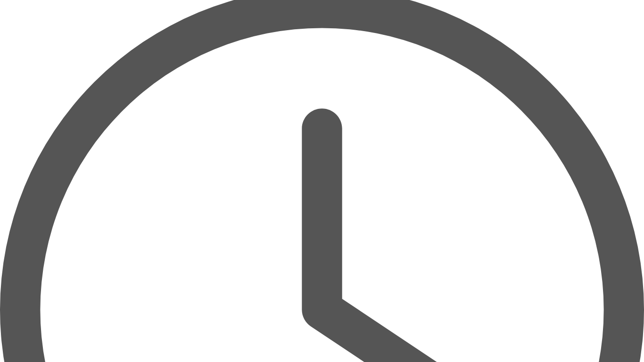
type input "******"
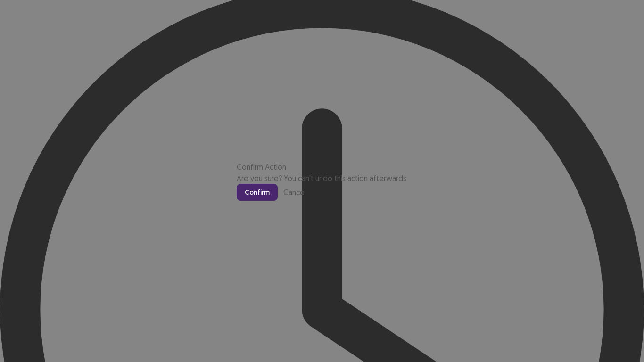
click at [278, 201] on button "Confirm" at bounding box center [257, 192] width 41 height 17
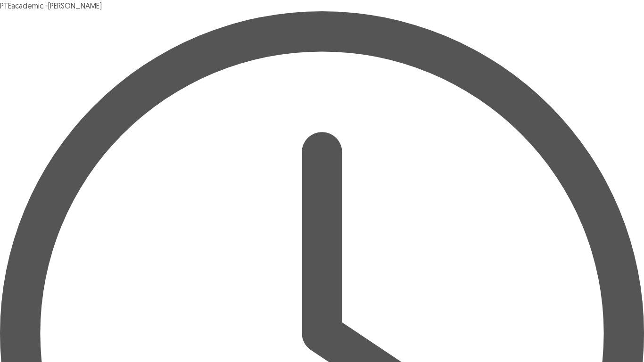
scroll to position [12, 0]
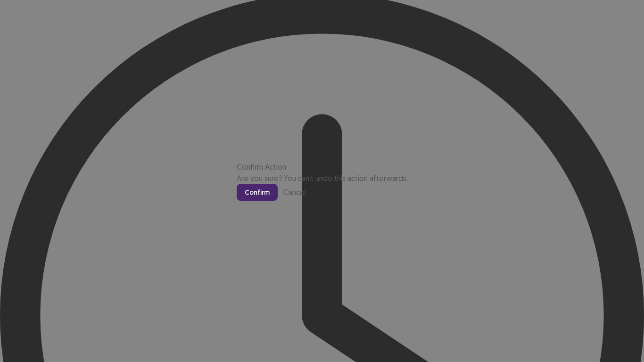
click at [278, 201] on button "Confirm" at bounding box center [257, 192] width 41 height 17
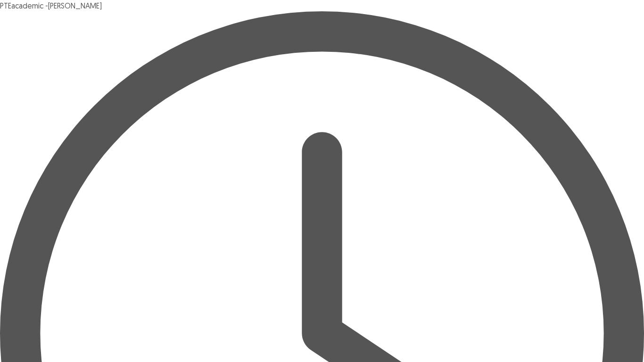
scroll to position [1, 0]
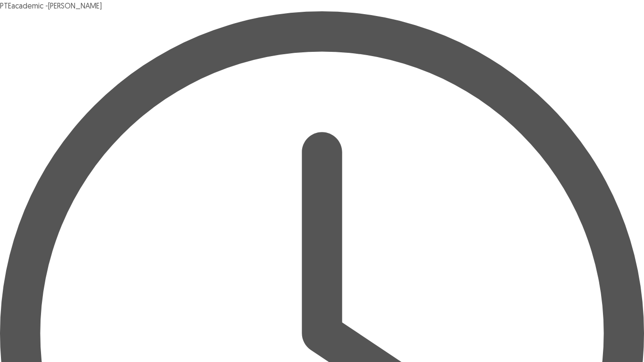
scroll to position [7, 0]
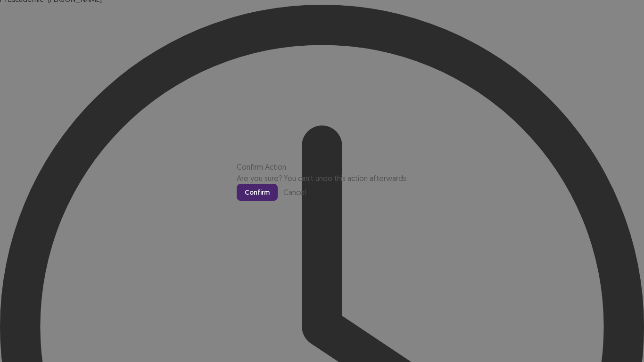
click at [278, 201] on button "Confirm" at bounding box center [257, 192] width 41 height 17
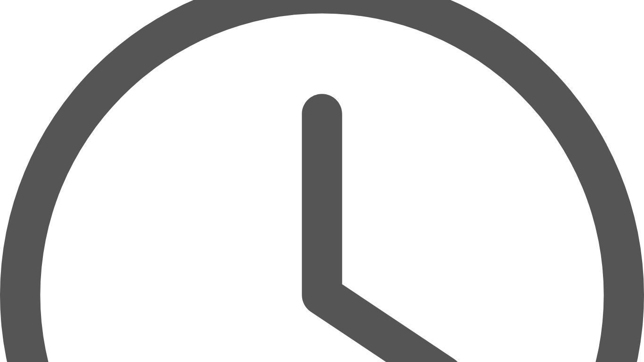
scroll to position [63, 0]
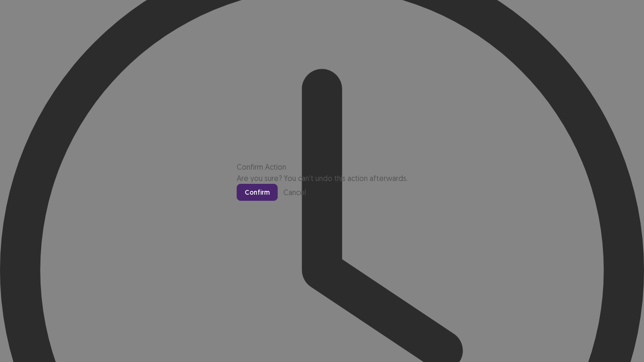
click at [278, 201] on button "Confirm" at bounding box center [257, 192] width 41 height 17
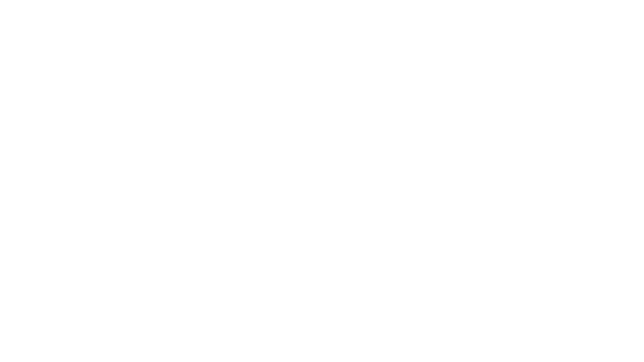
scroll to position [0, 0]
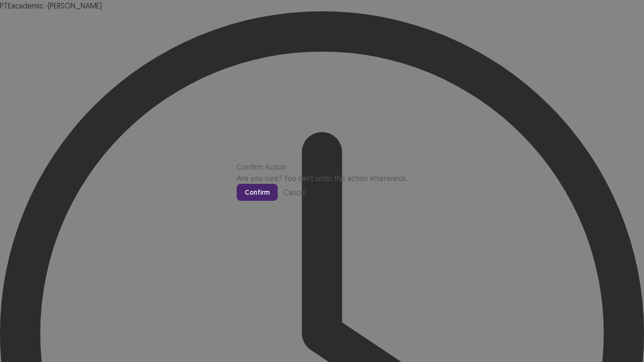
click at [278, 201] on button "Confirm" at bounding box center [257, 192] width 41 height 17
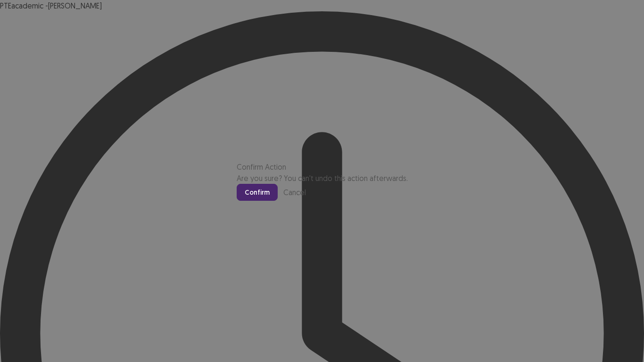
click at [278, 201] on button "Confirm" at bounding box center [257, 192] width 41 height 17
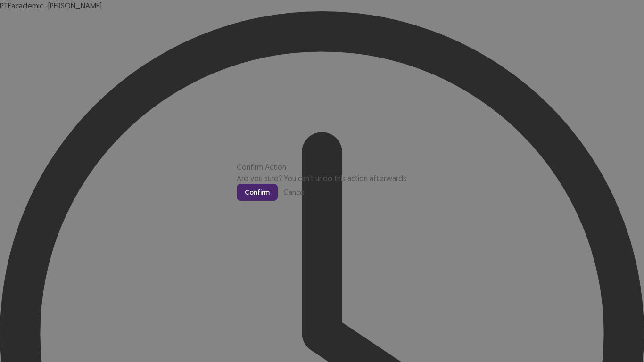
click at [278, 201] on button "Confirm" at bounding box center [257, 192] width 41 height 17
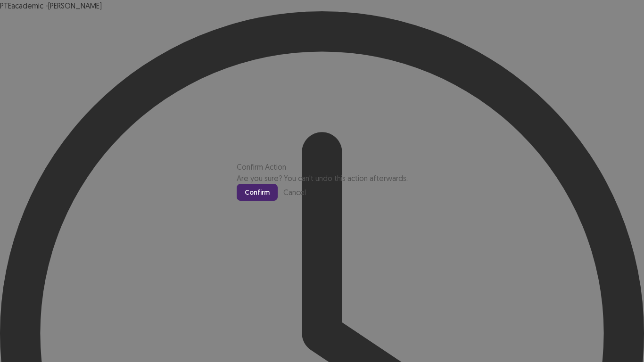
click at [278, 201] on button "Confirm" at bounding box center [257, 192] width 41 height 17
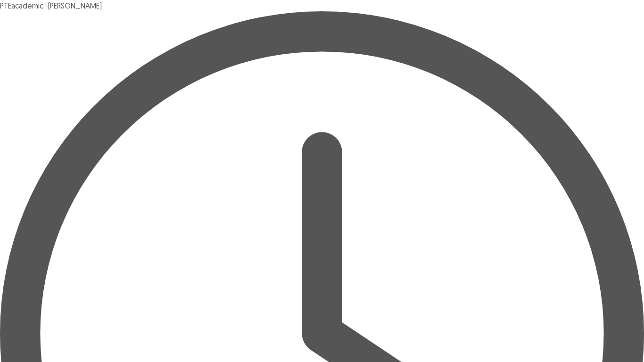
type textarea "**********"
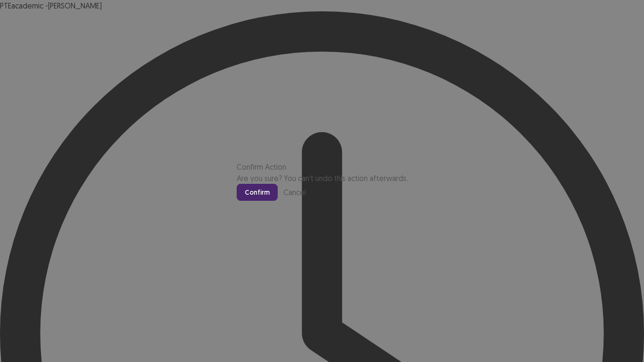
click at [278, 201] on button "Confirm" at bounding box center [257, 192] width 41 height 17
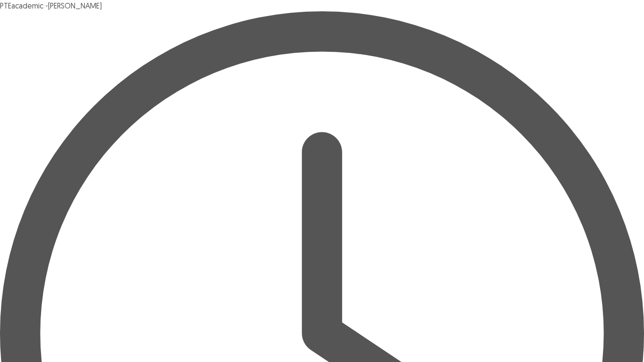
type textarea "**********"
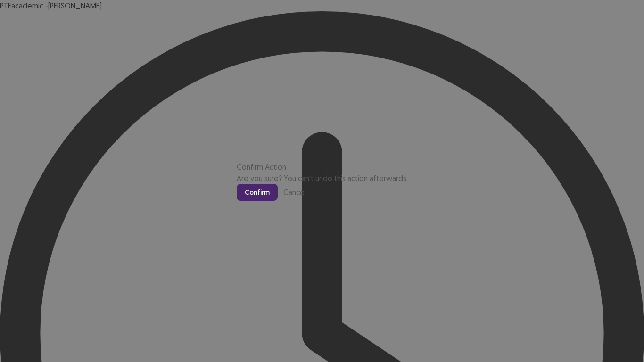
click at [278, 201] on button "Confirm" at bounding box center [257, 192] width 41 height 17
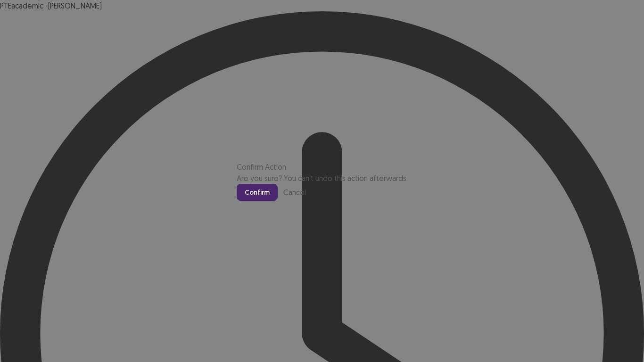
click at [306, 198] on button "Cancel" at bounding box center [294, 192] width 23 height 11
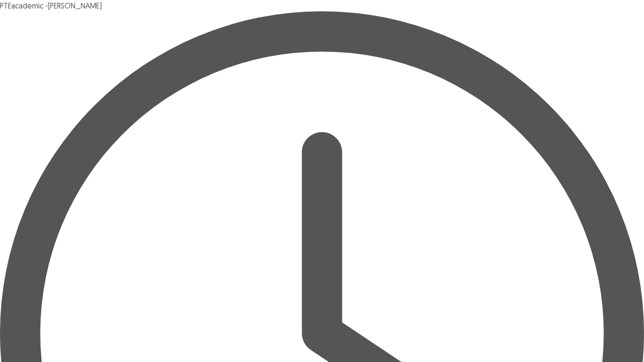
type textarea "**********"
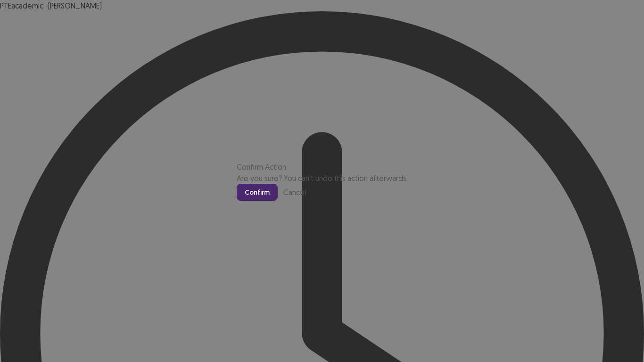
click at [278, 201] on button "Confirm" at bounding box center [257, 192] width 41 height 17
